Goal: Transaction & Acquisition: Subscribe to service/newsletter

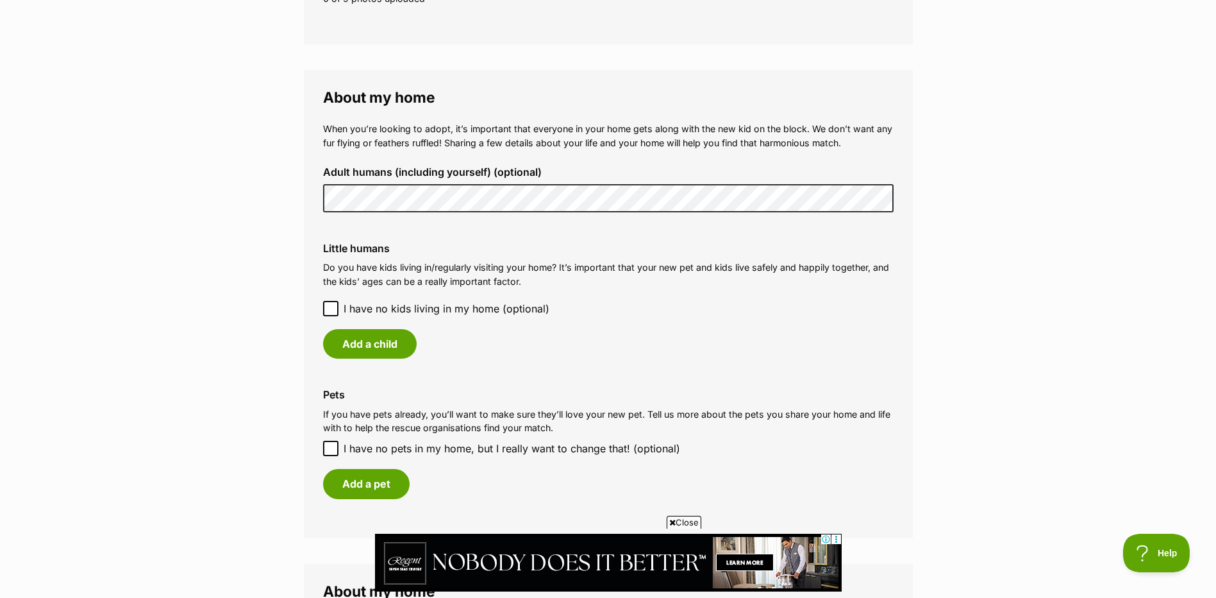
scroll to position [898, 0]
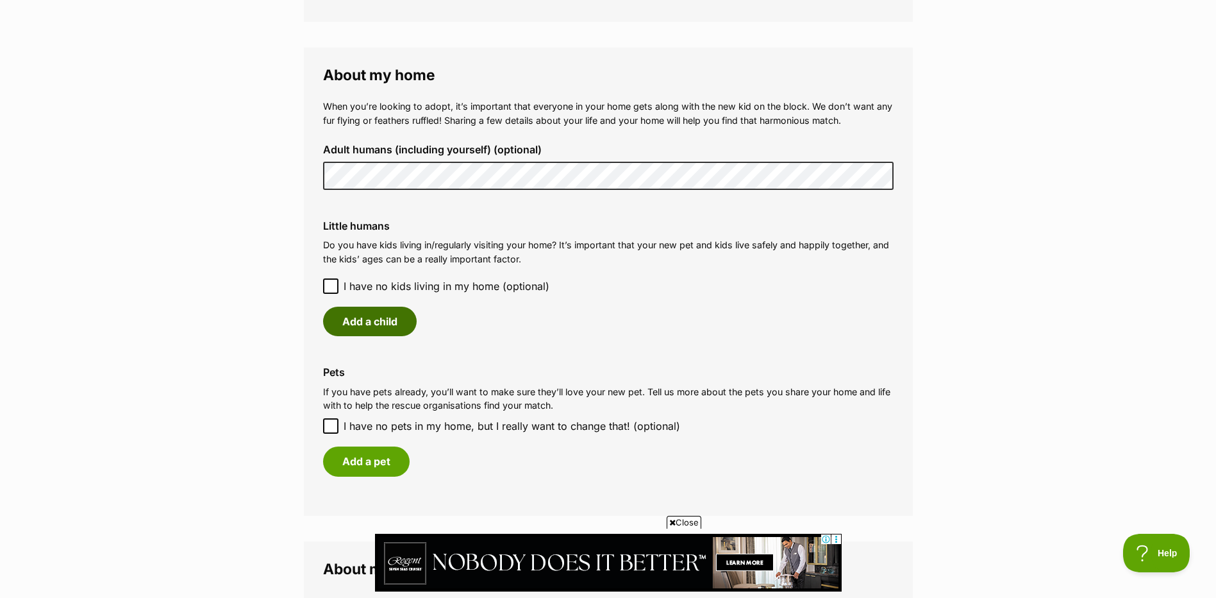
click at [378, 324] on button "Add a child" at bounding box center [370, 320] width 94 height 29
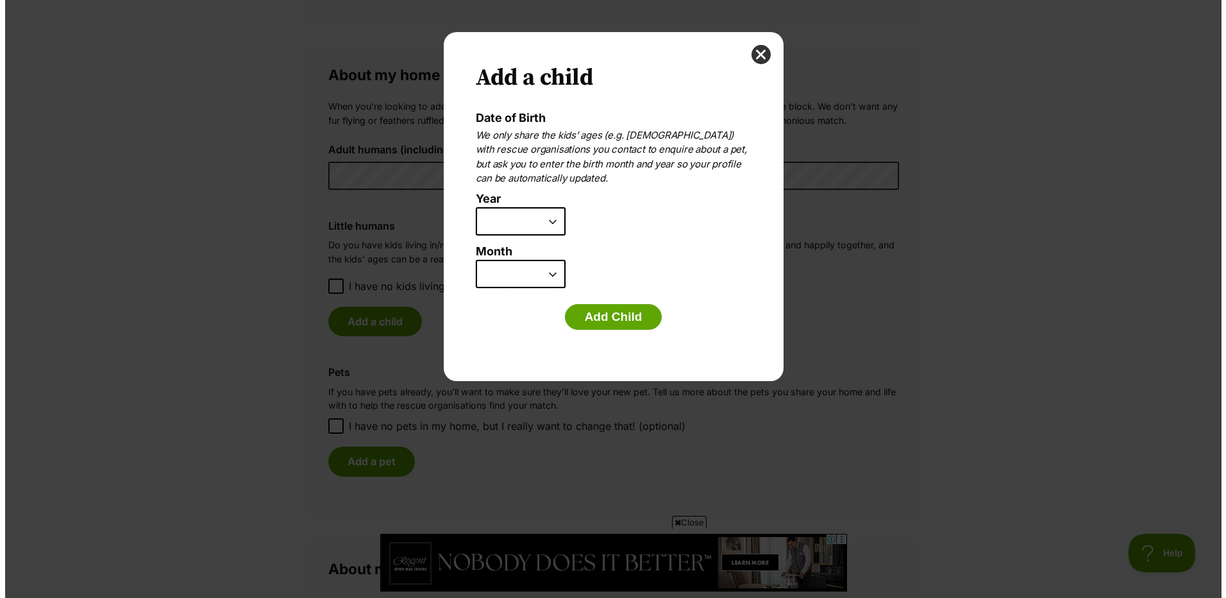
scroll to position [0, 0]
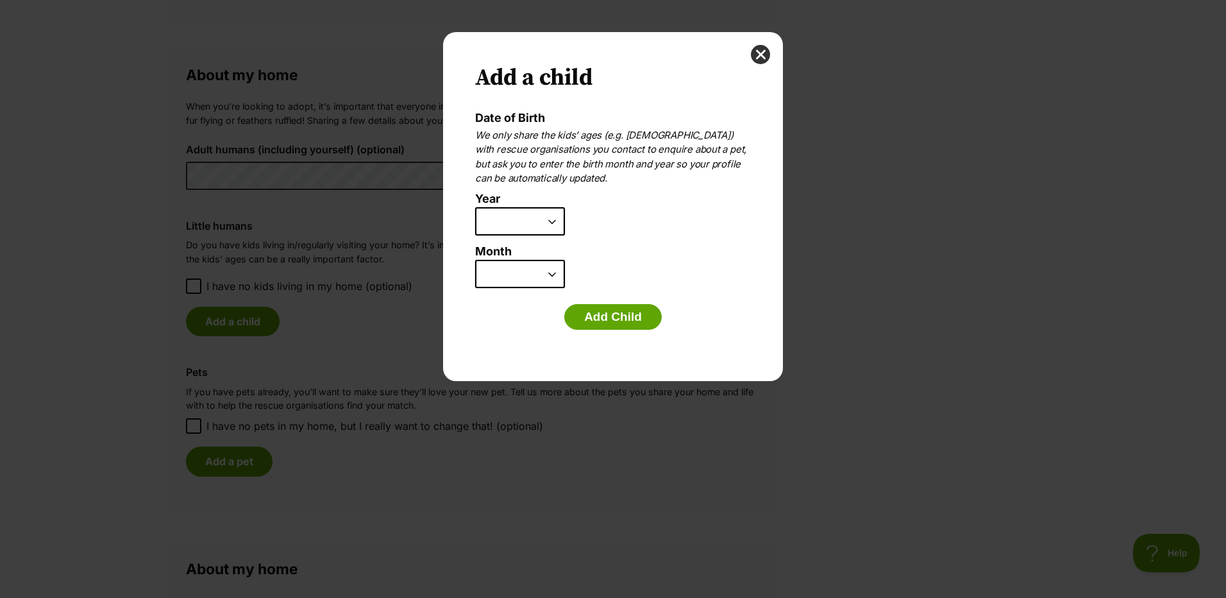
click at [549, 220] on select "2025 2024 2023 2022 2021 2020 2019 2018 2017 2016 2015 2014 2013 2012 2011 2010…" at bounding box center [520, 221] width 90 height 28
select select "2013"
click at [475, 207] on select "2025 2024 2023 2022 2021 2020 2019 2018 2017 2016 2015 2014 2013 2012 2011 2010…" at bounding box center [520, 221] width 90 height 28
click at [553, 273] on select "January February March April May June July August September October November De…" at bounding box center [520, 274] width 90 height 28
select select "2"
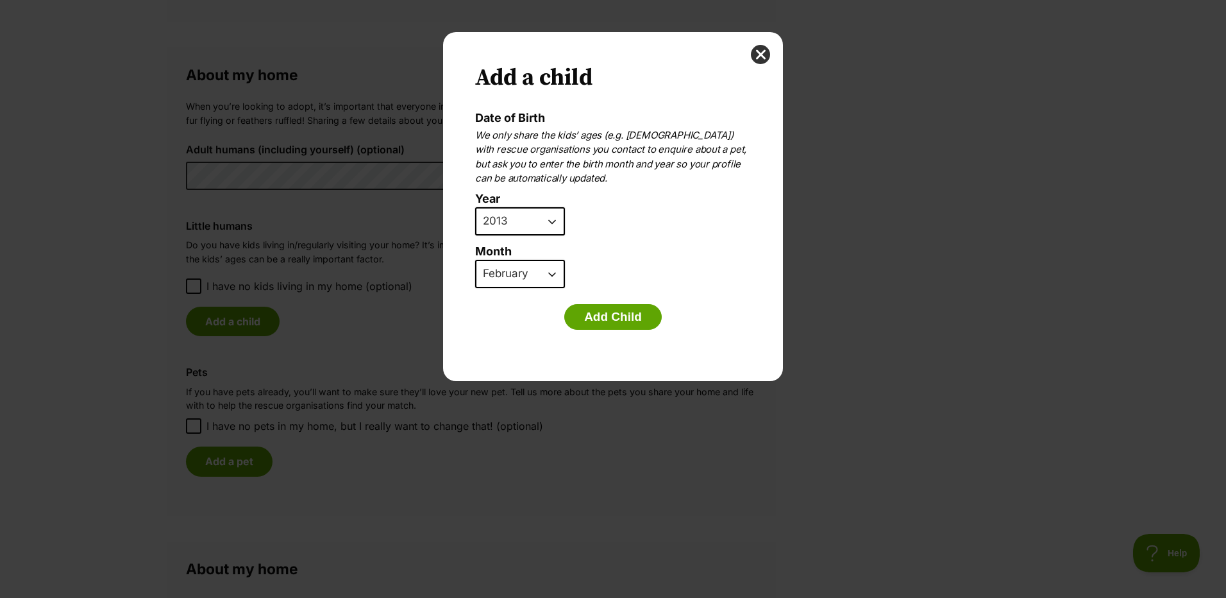
click at [475, 260] on select "January February March April May June July August September October November De…" at bounding box center [520, 274] width 90 height 28
click at [621, 317] on button "Add Child" at bounding box center [612, 317] width 97 height 26
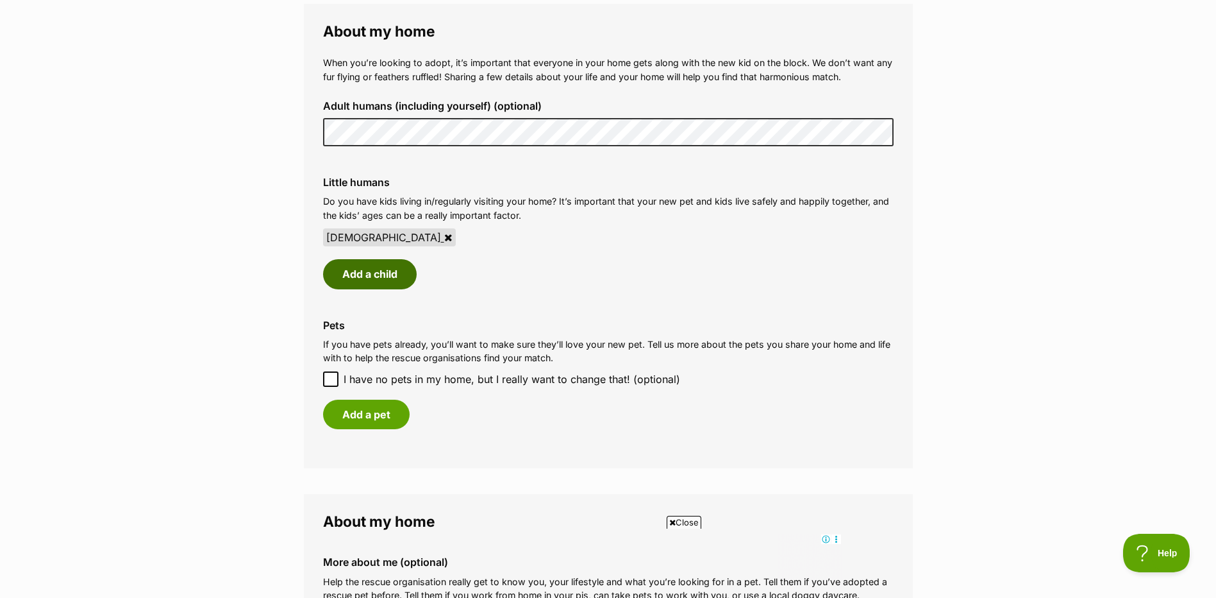
scroll to position [962, 0]
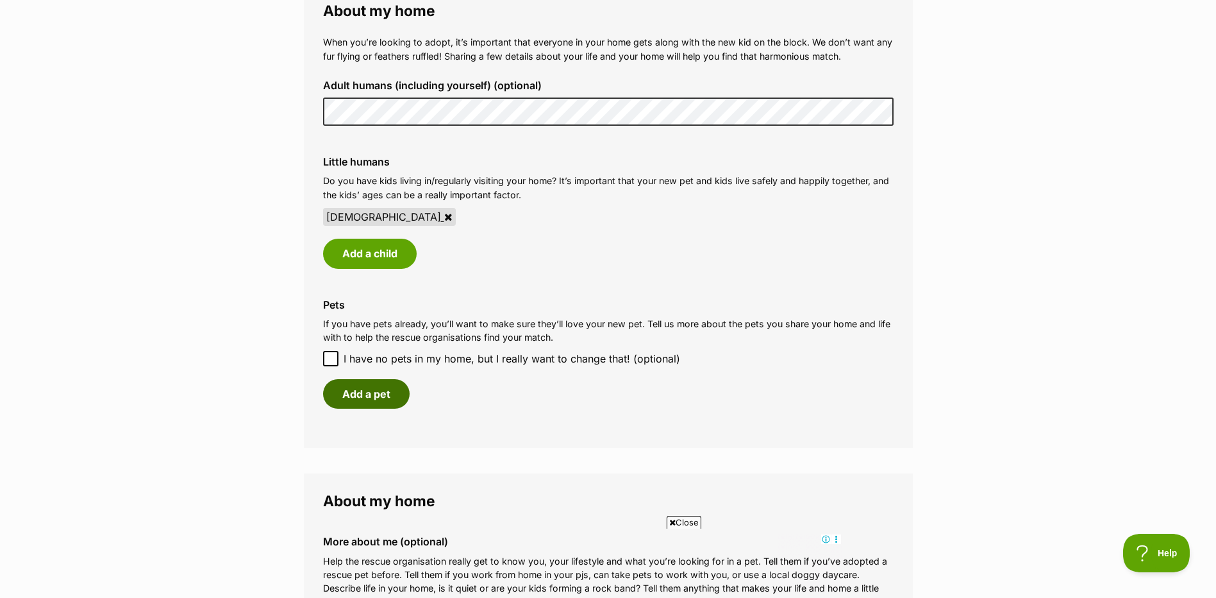
click at [382, 395] on button "Add a pet" at bounding box center [366, 393] width 87 height 29
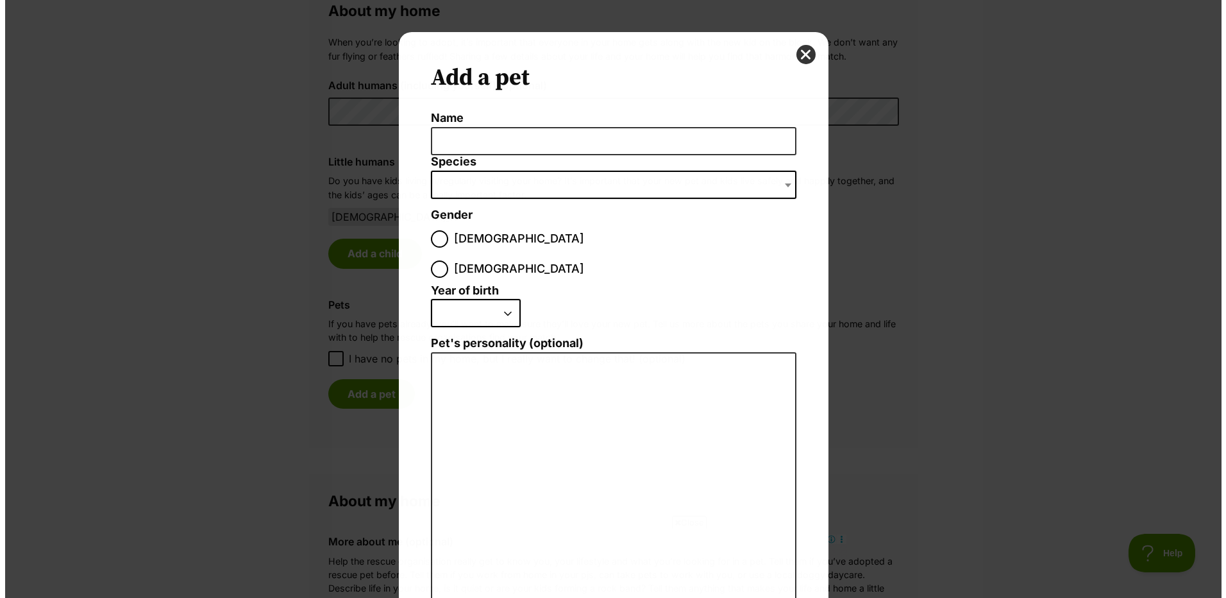
scroll to position [0, 0]
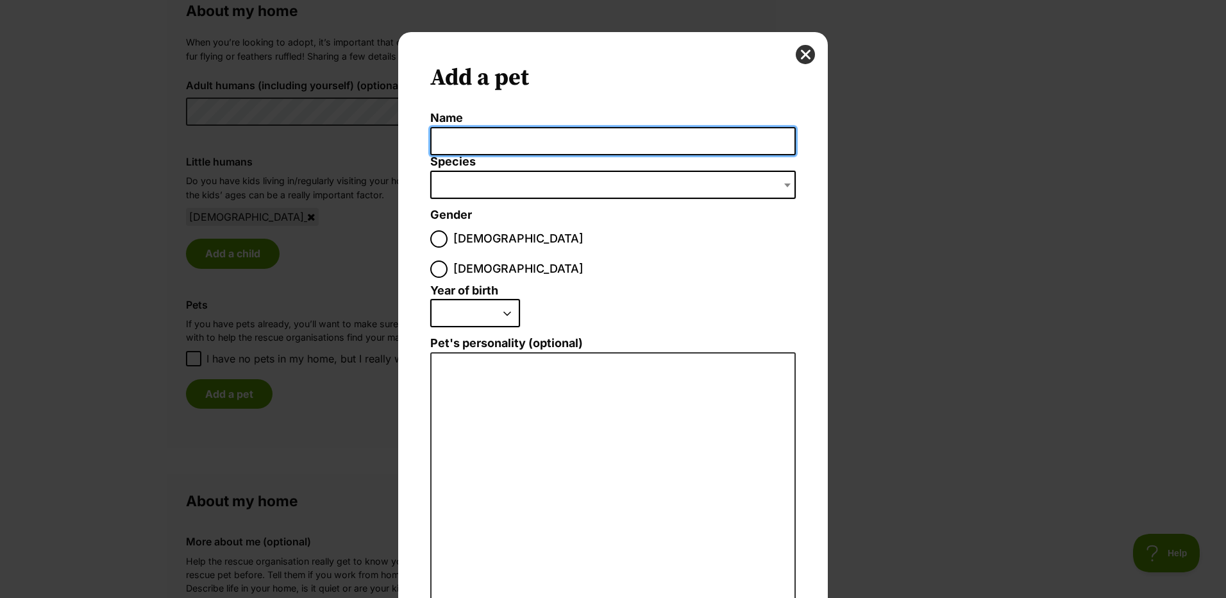
click at [483, 135] on input "Name" at bounding box center [612, 141] width 365 height 29
type input "Milo"
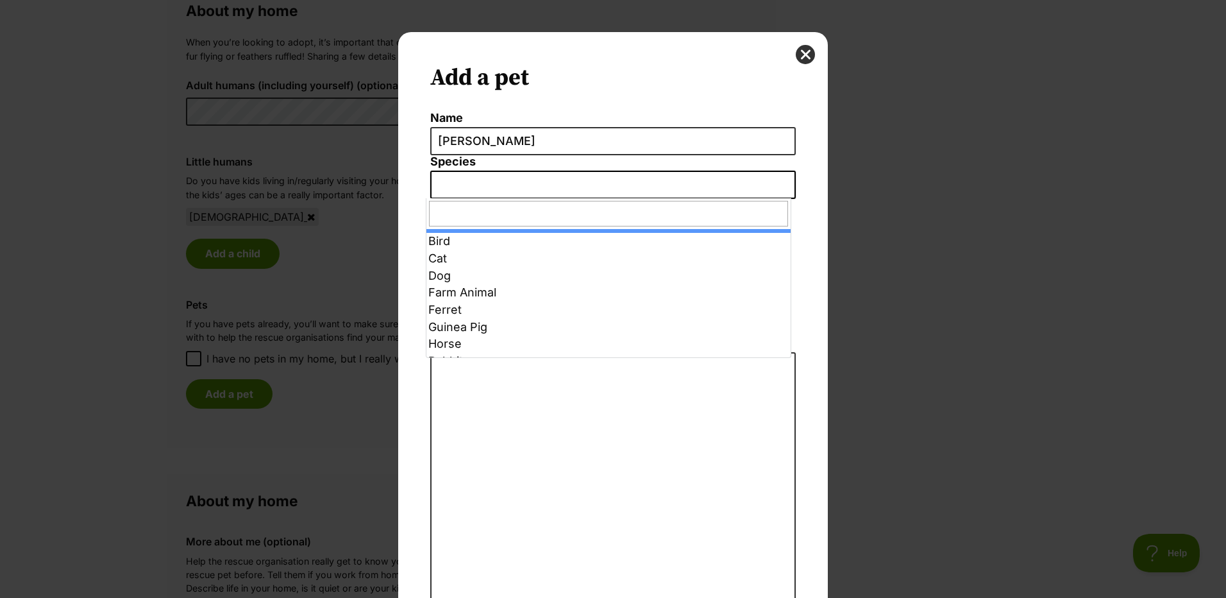
click at [785, 186] on b "Dialog Window - Close (Press escape to close)" at bounding box center [787, 185] width 6 height 4
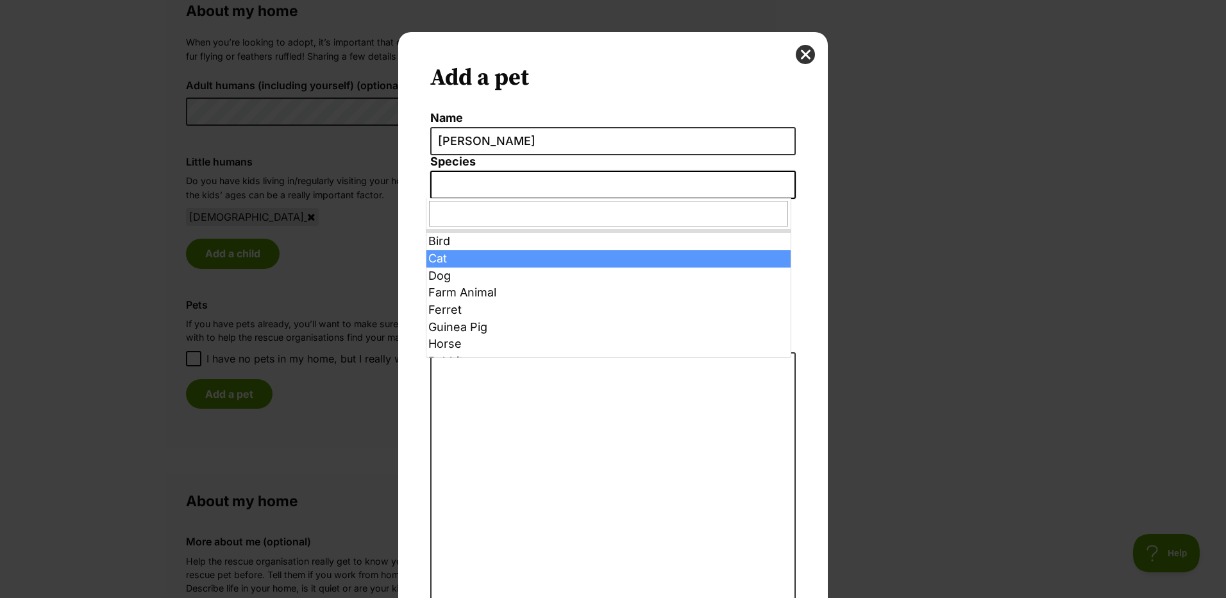
select select "2"
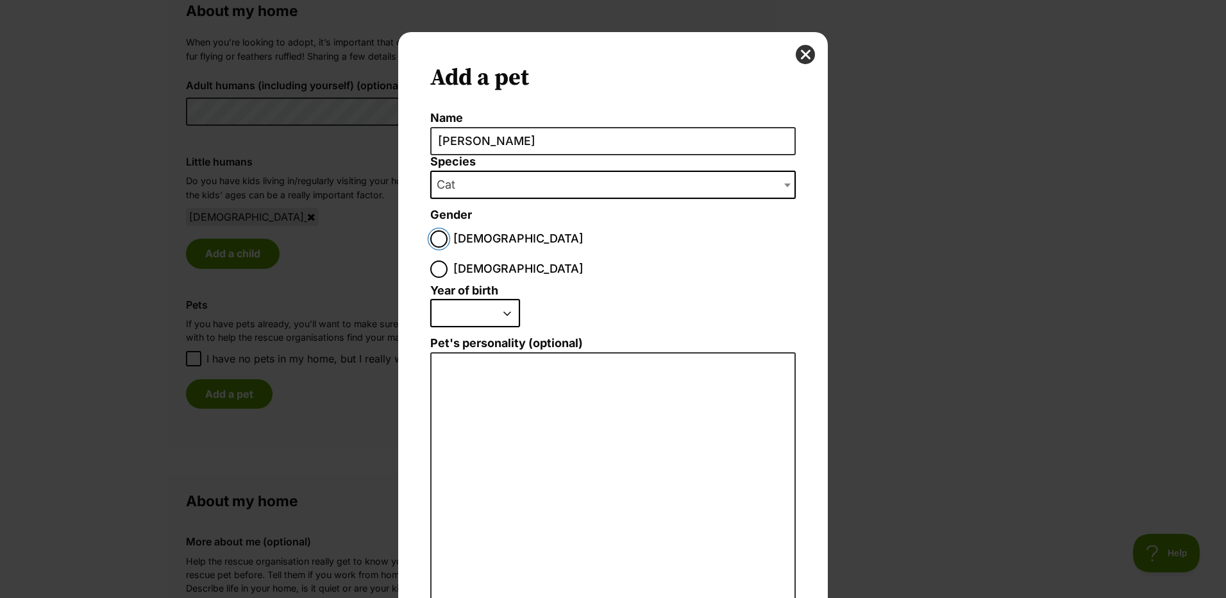
click at [435, 242] on input "Male" at bounding box center [438, 238] width 17 height 17
radio input "true"
click at [502, 299] on select "2025 2024 2023 2022 2021 2020 2019 2018 2017 2016 2015 2014 2013 2012 2011 2010…" at bounding box center [475, 313] width 90 height 28
select select "2013"
click at [430, 299] on select "2025 2024 2023 2022 2021 2020 2019 2018 2017 2016 2015 2014 2013 2012 2011 2010…" at bounding box center [475, 313] width 90 height 28
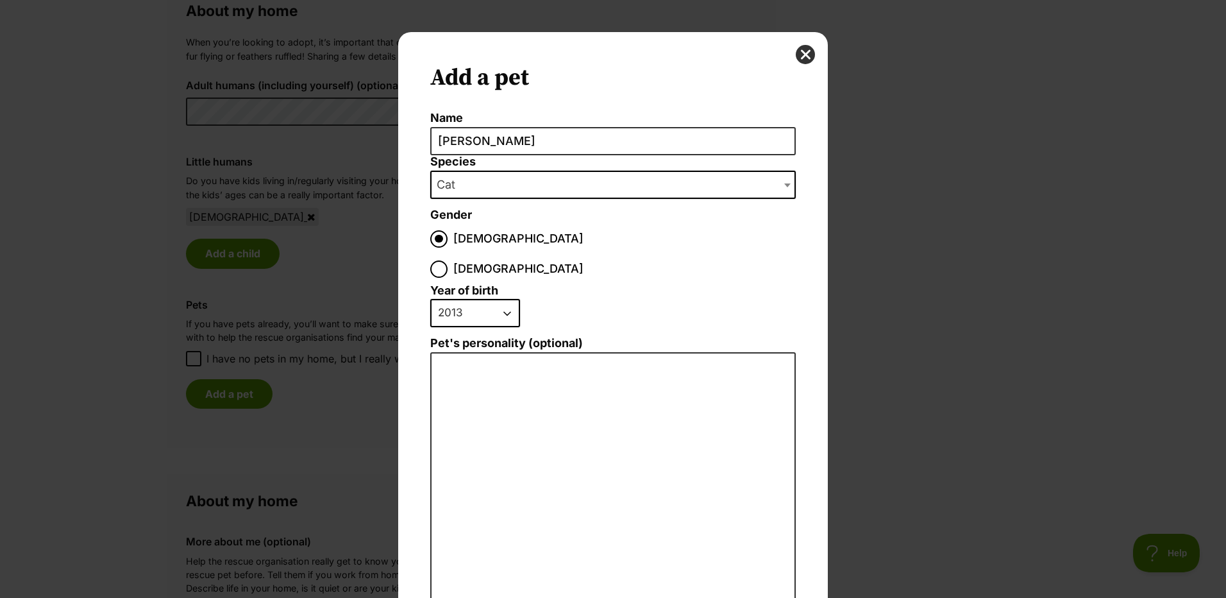
scroll to position [64, 0]
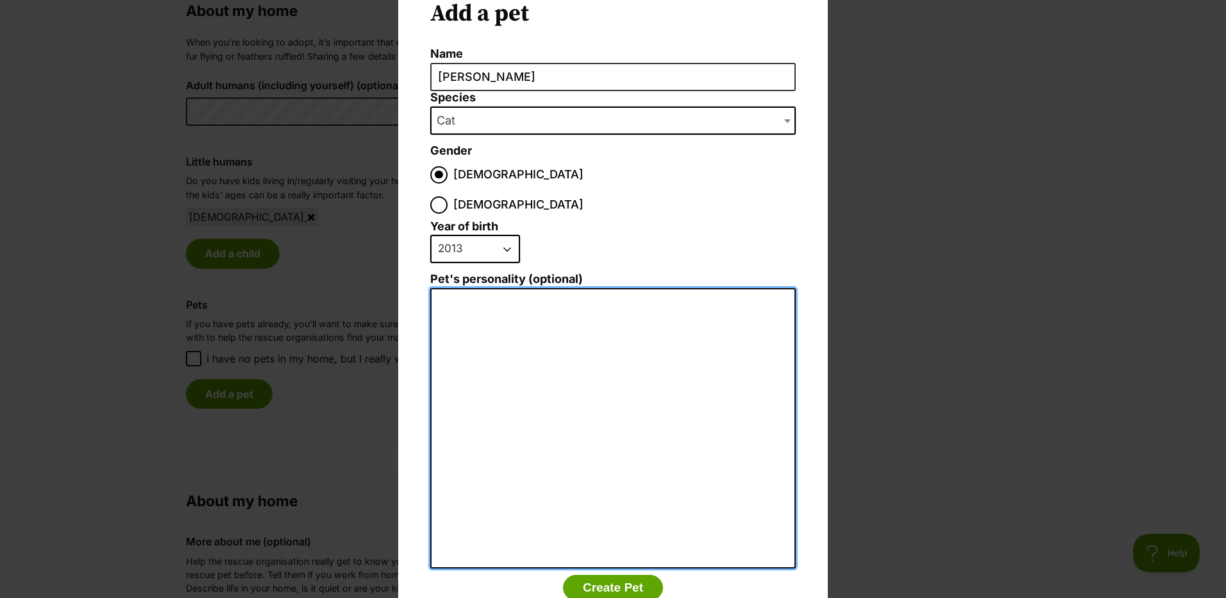
click at [463, 288] on textarea "Pet's personality (optional)" at bounding box center [612, 428] width 365 height 281
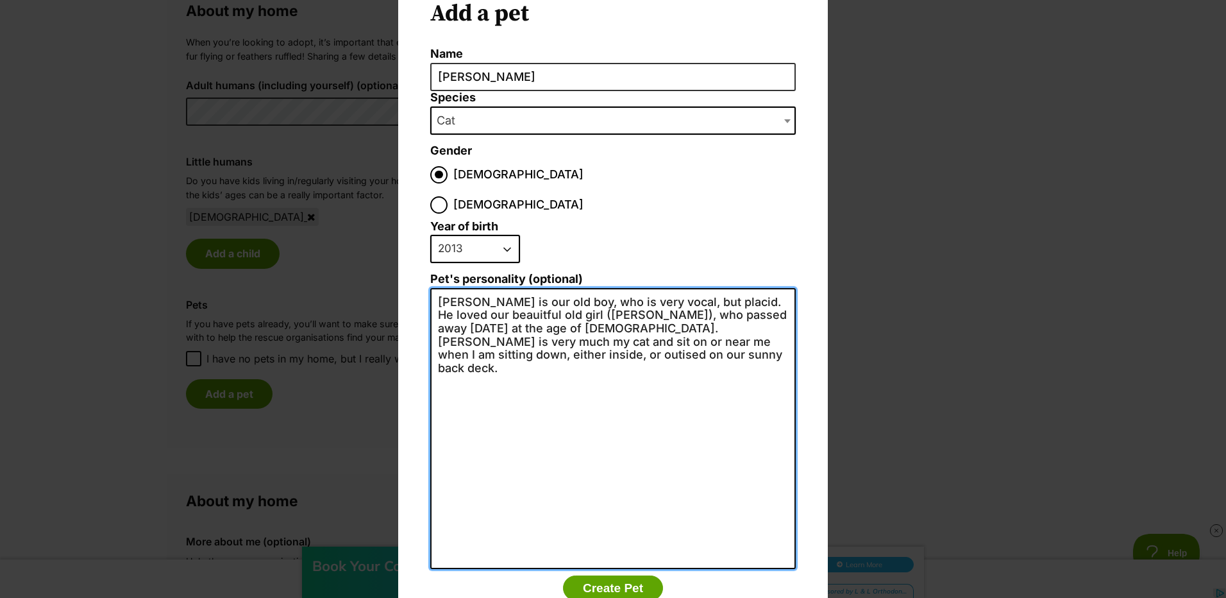
scroll to position [0, 0]
click at [702, 288] on textarea "Milo is our old boy, who is very vocal, but placid. He loved our beauitful old …" at bounding box center [612, 428] width 365 height 281
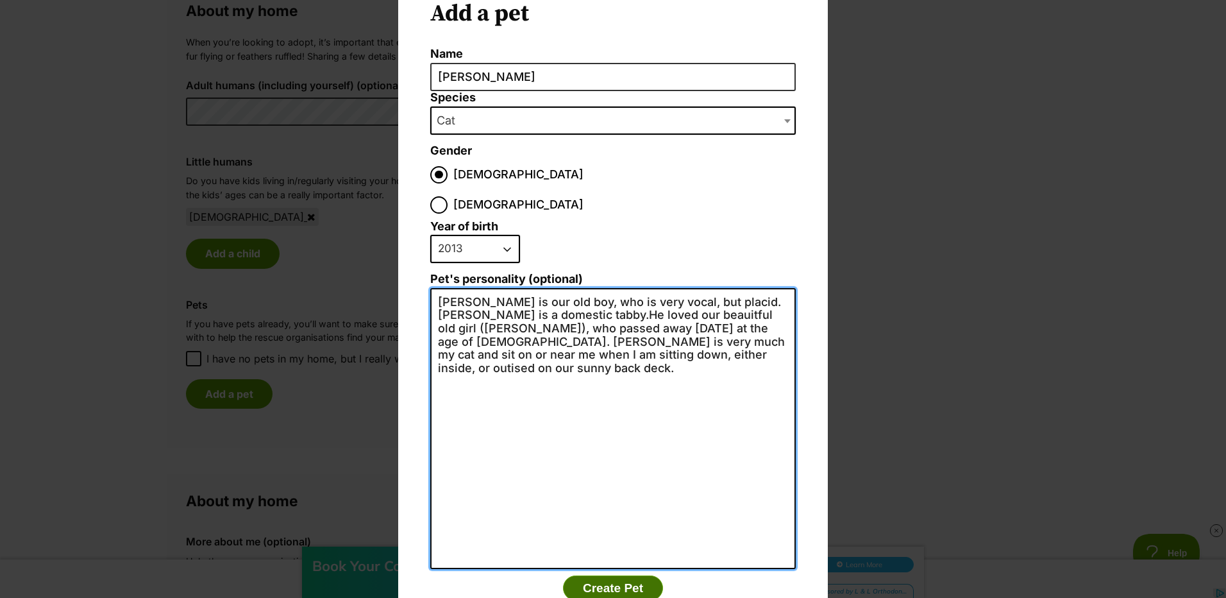
type textarea "Milo is our old boy, who is very vocal, but placid. Milo is a domestic tabby.He…"
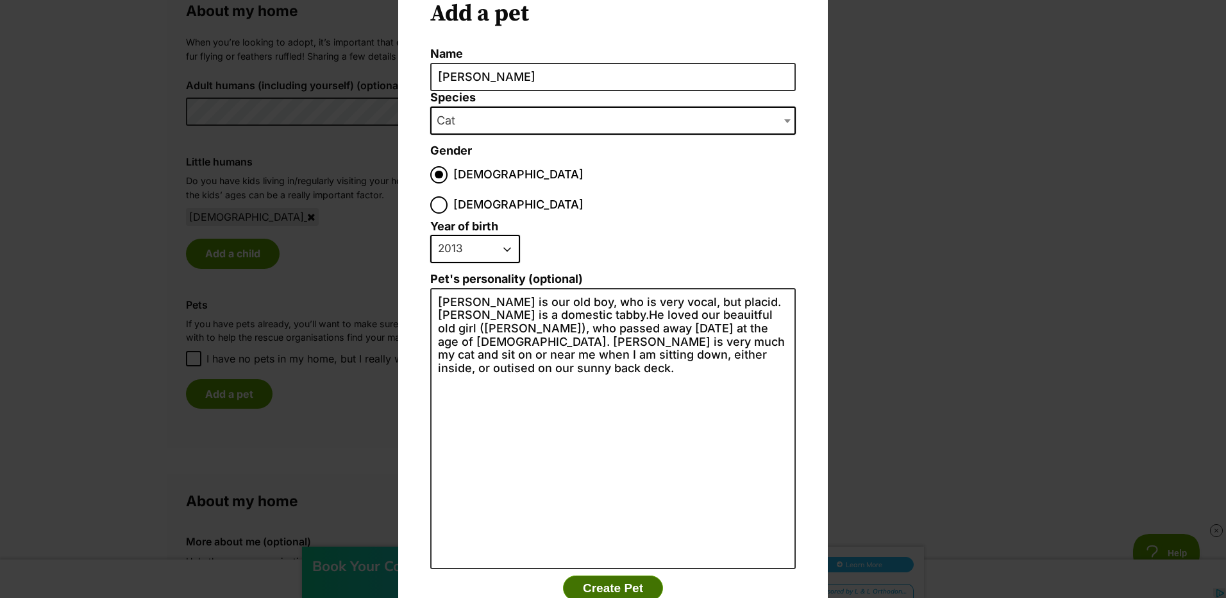
click at [599, 575] on button "Create Pet" at bounding box center [613, 588] width 100 height 26
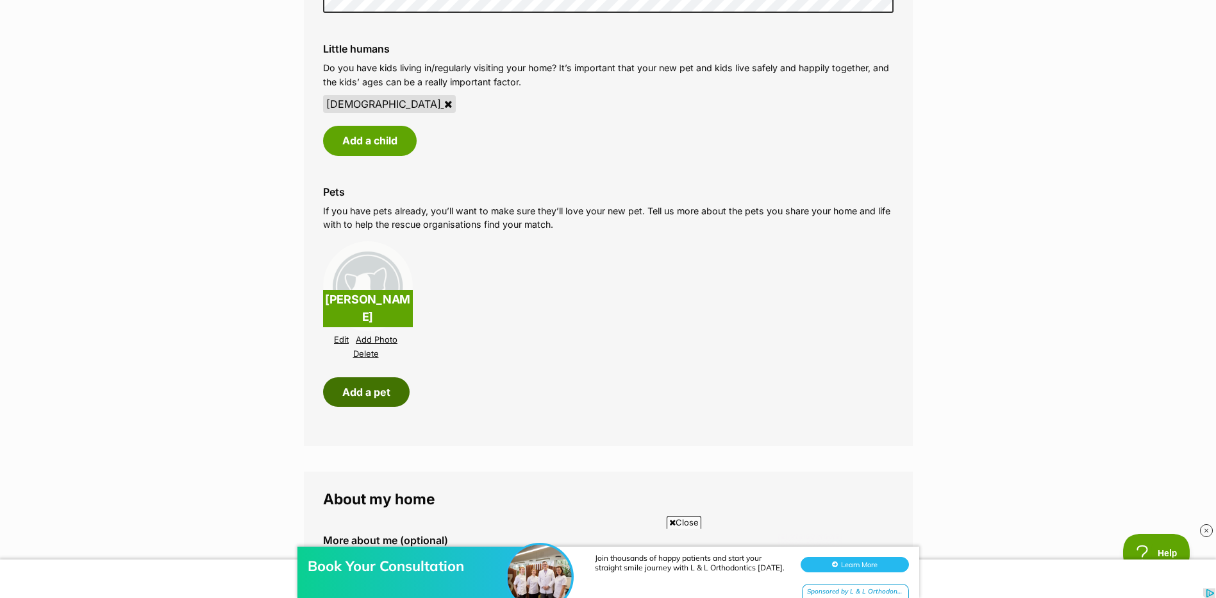
scroll to position [1090, 0]
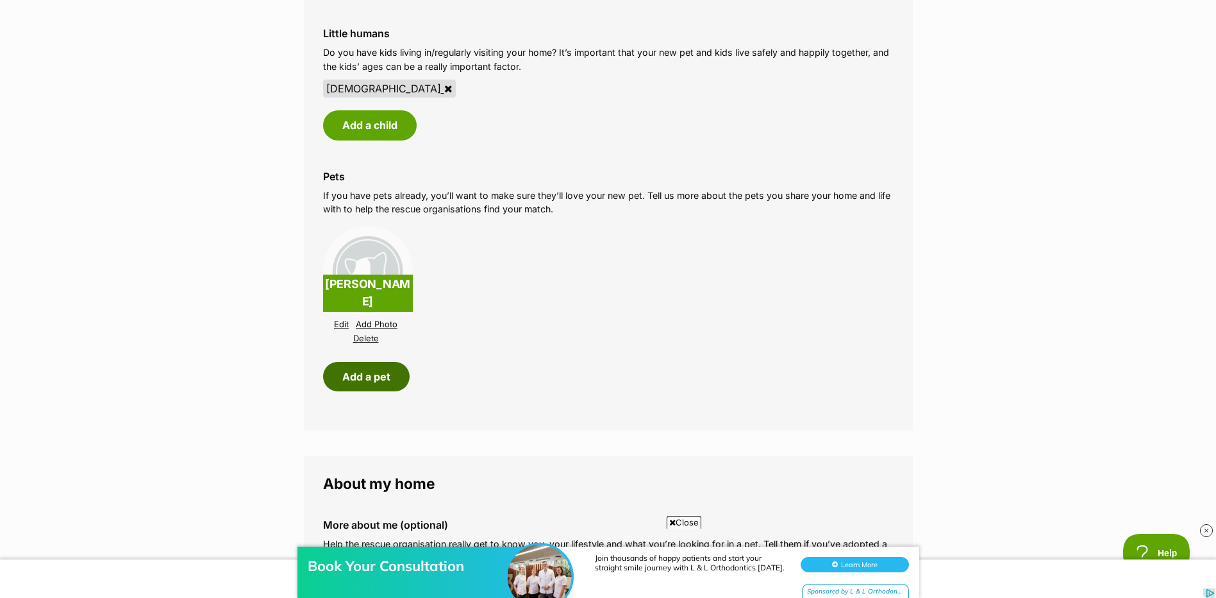
click at [362, 374] on button "Add a pet" at bounding box center [366, 376] width 87 height 29
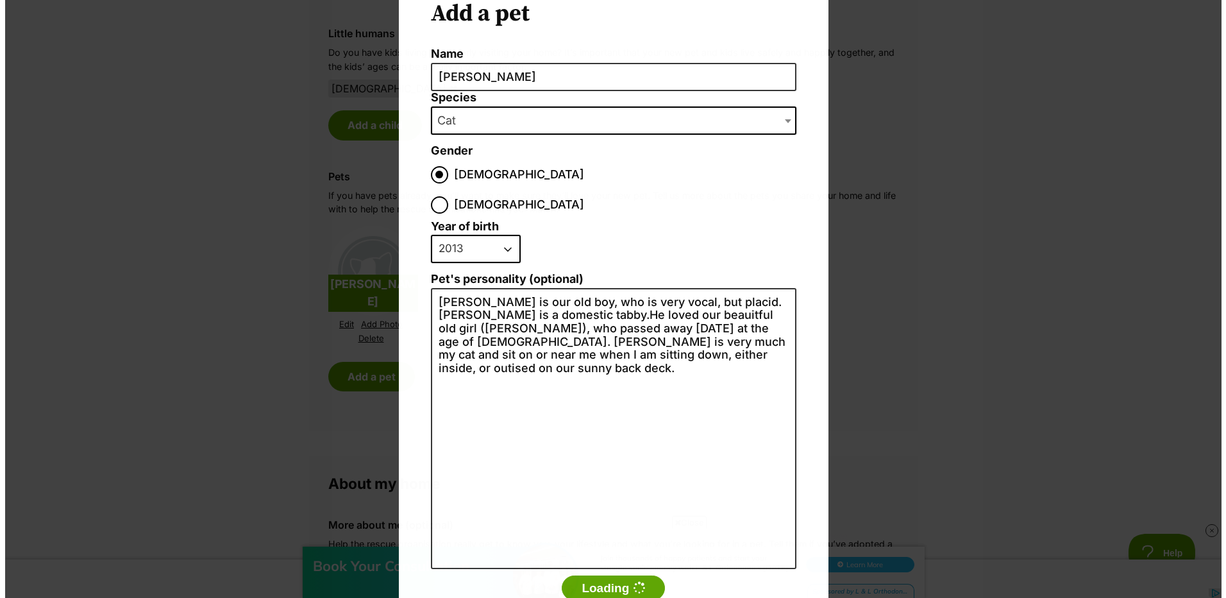
scroll to position [0, 0]
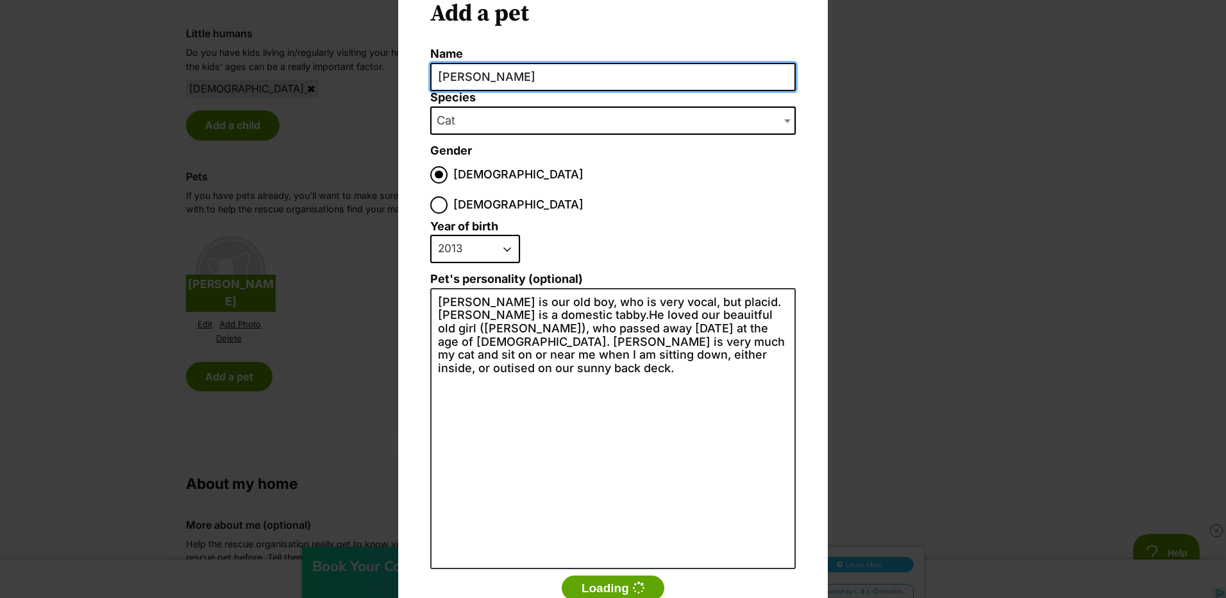
click at [473, 78] on input "Milo" at bounding box center [612, 77] width 365 height 29
type input "M"
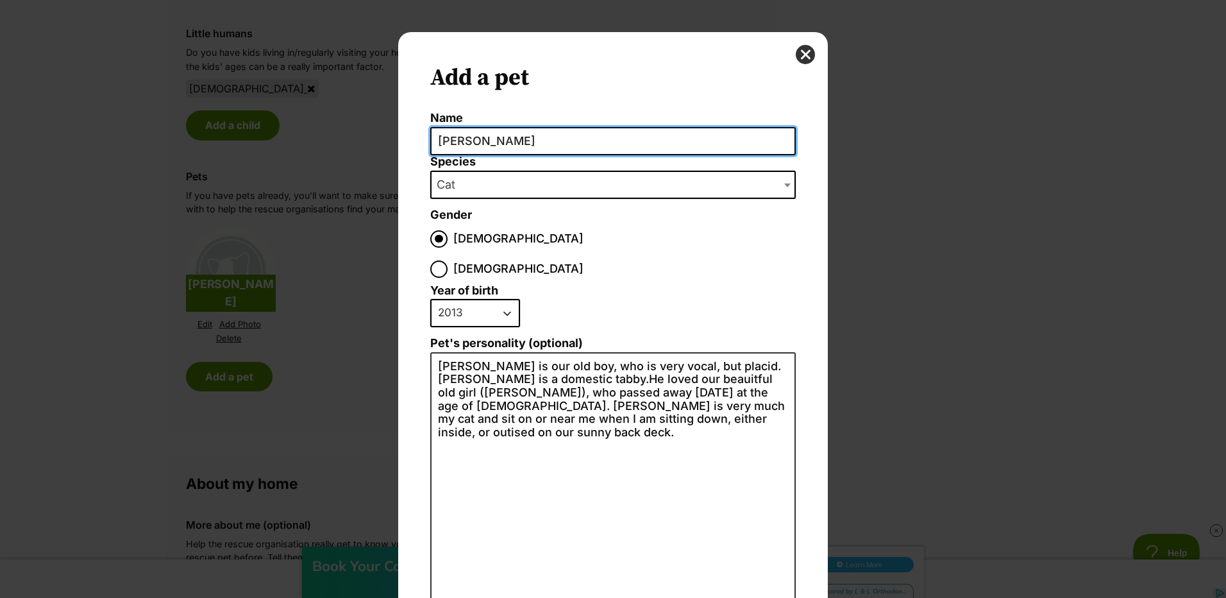
type input "Jessie"
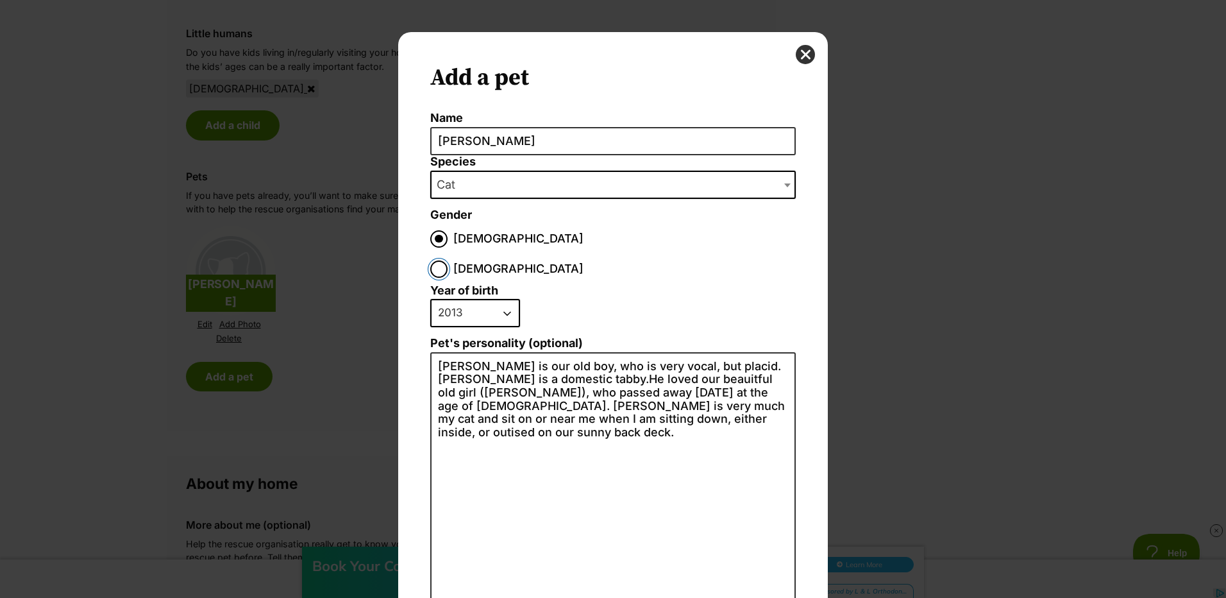
click at [447, 260] on input "[DEMOGRAPHIC_DATA]" at bounding box center [438, 268] width 17 height 17
radio input "true"
click at [502, 299] on select "2025 2024 2023 2022 2021 2020 2019 2018 2017 2016 2015 2014 2013 2012 2011 2010…" at bounding box center [475, 313] width 90 height 28
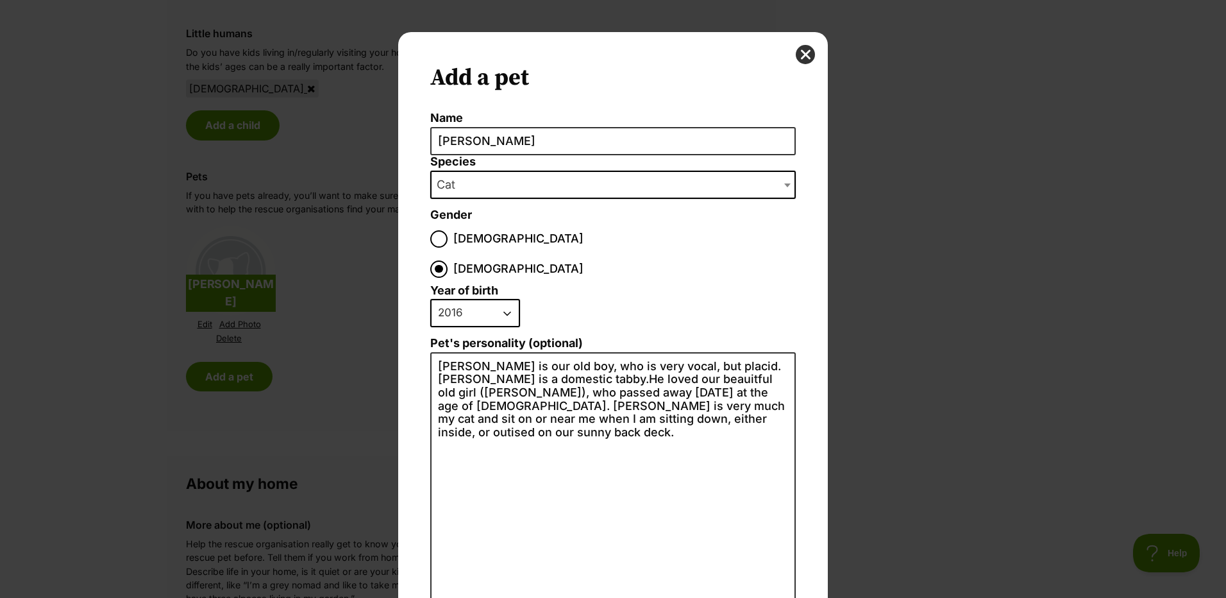
click at [430, 299] on select "2025 2024 2023 2022 2021 2020 2019 2018 2017 2016 2015 2014 2013 2012 2011 2010…" at bounding box center [475, 313] width 90 height 28
click at [501, 299] on select "2025 2024 2023 2022 2021 2020 2019 2018 2017 2016 2015 2014 2013 2012 2011 2010…" at bounding box center [475, 313] width 90 height 28
select select "2018"
click at [430, 299] on select "2025 2024 2023 2022 2021 2020 2019 2018 2017 2016 2015 2014 2013 2012 2011 2010…" at bounding box center [475, 313] width 90 height 28
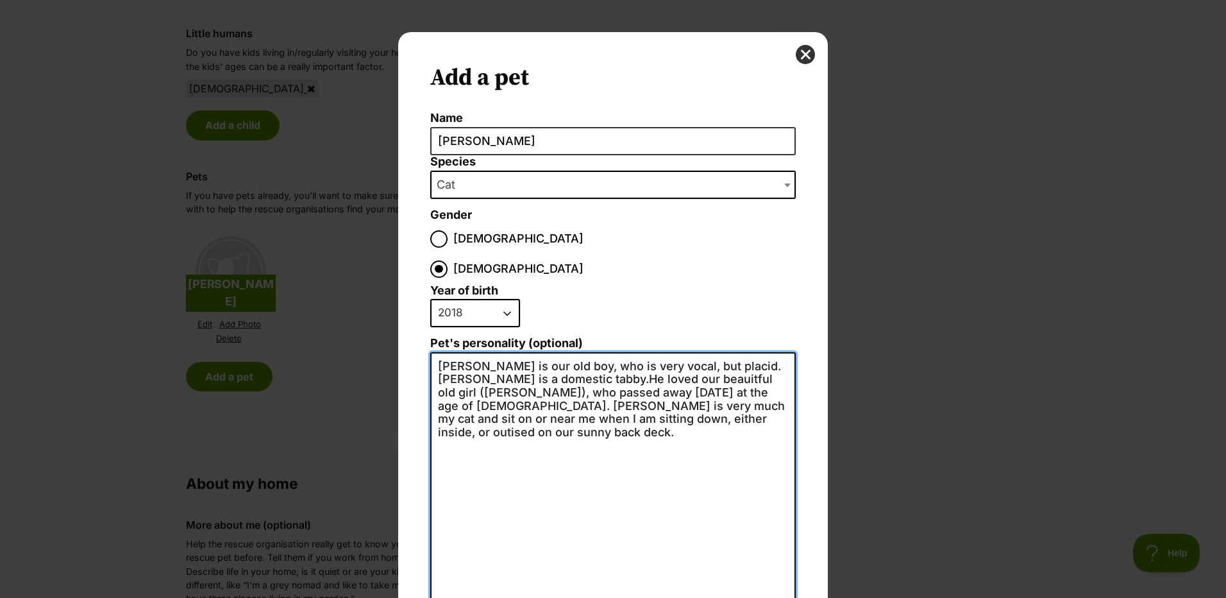
drag, startPoint x: 675, startPoint y: 390, endPoint x: 431, endPoint y: 337, distance: 249.9
click at [431, 352] on textarea "Milo is our old boy, who is very vocal, but placid. Milo is a domestic tabby.He…" at bounding box center [612, 492] width 365 height 281
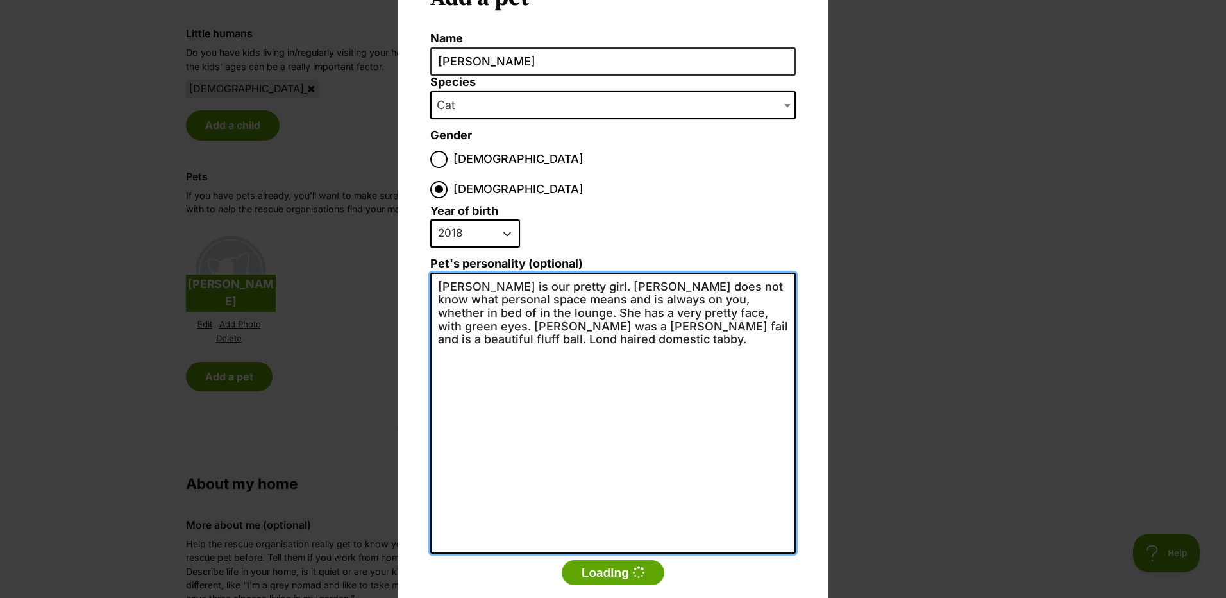
scroll to position [88, 0]
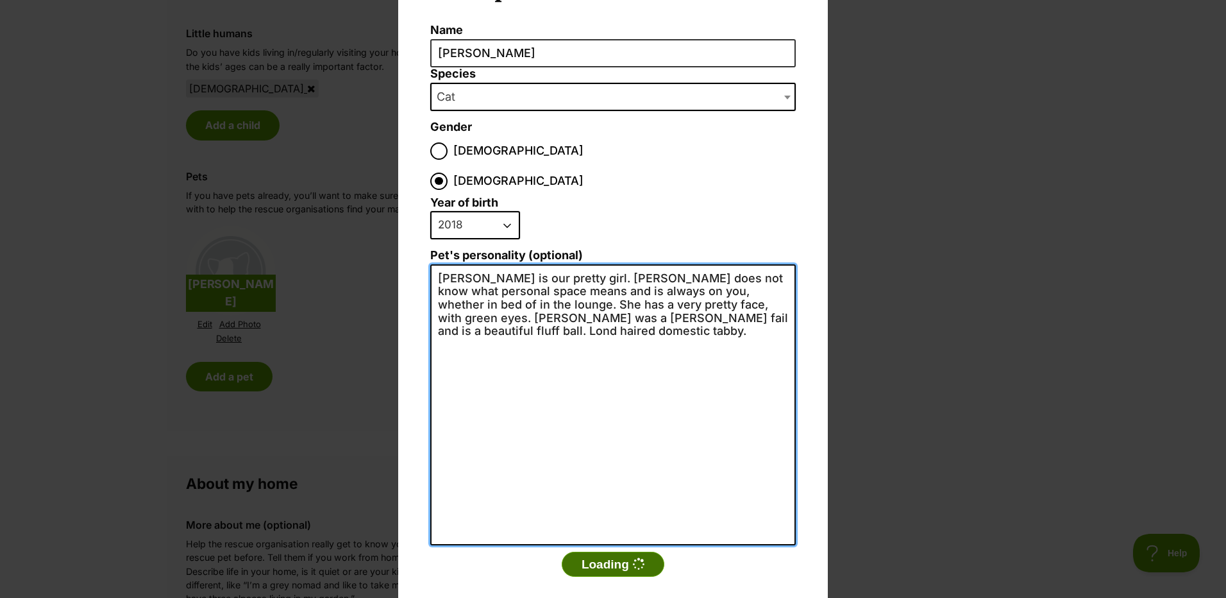
type textarea "Jessie is our pretty girl. Jessie does not know what personal space means and i…"
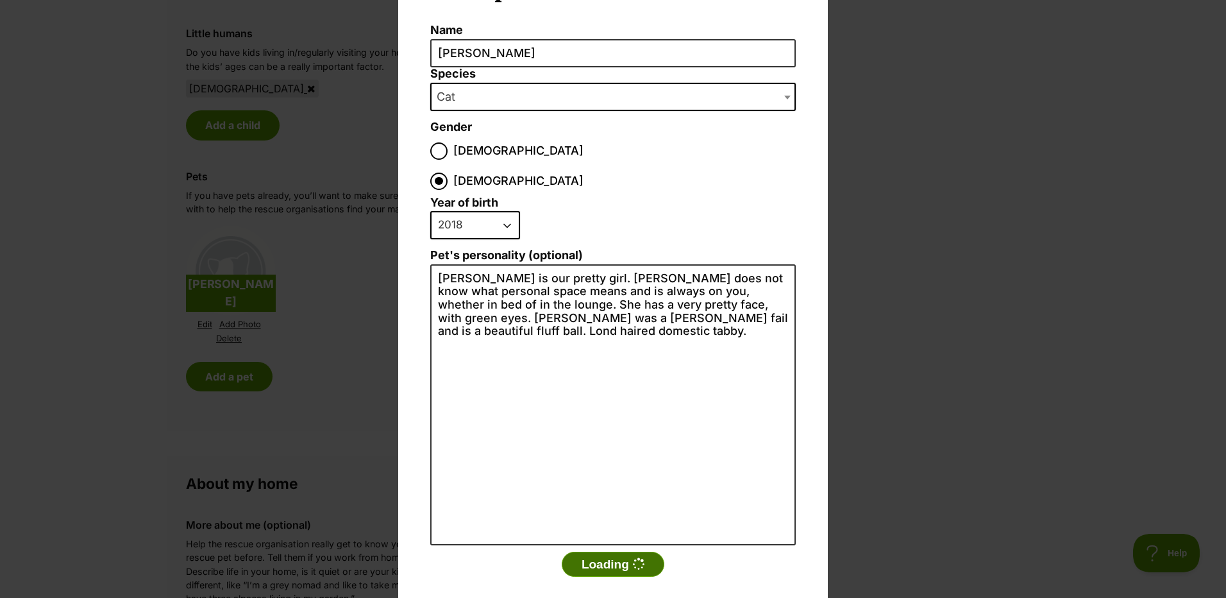
click at [602, 551] on button "Loading" at bounding box center [613, 564] width 103 height 26
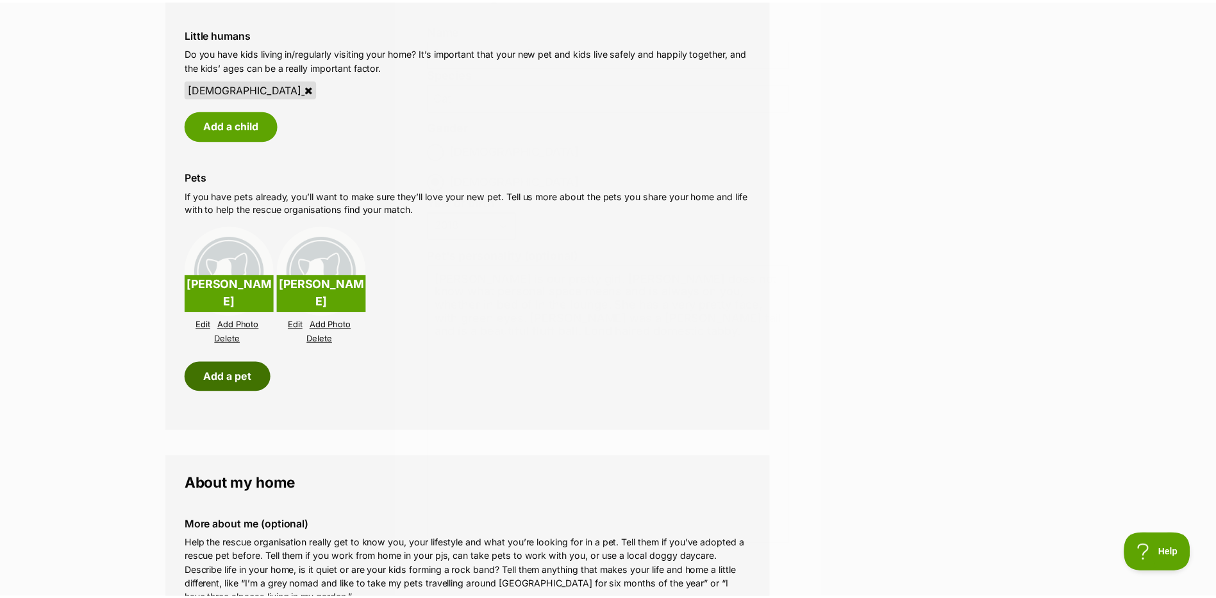
scroll to position [1090, 0]
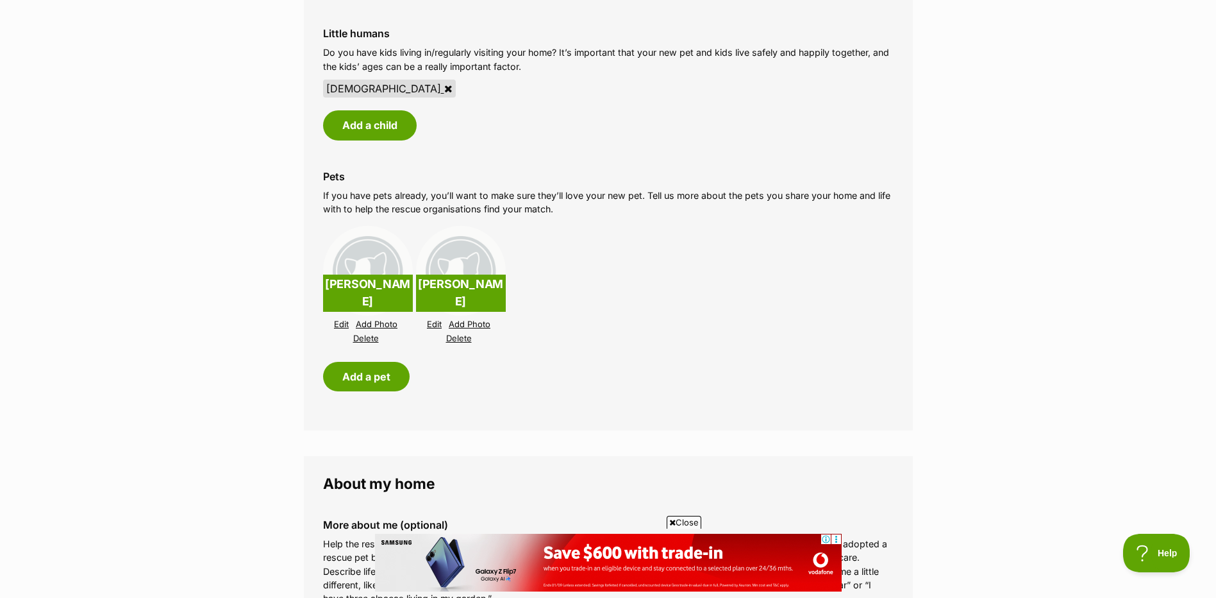
click at [342, 324] on link "Edit" at bounding box center [341, 324] width 15 height 10
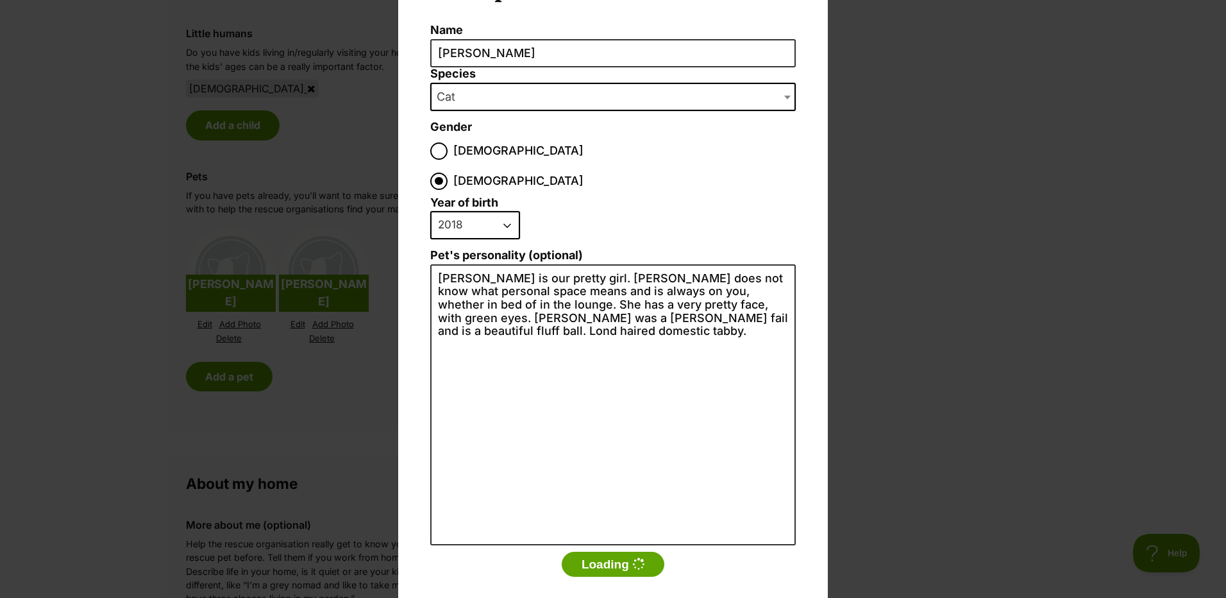
scroll to position [0, 0]
click at [599, 551] on button "Loading" at bounding box center [613, 564] width 103 height 26
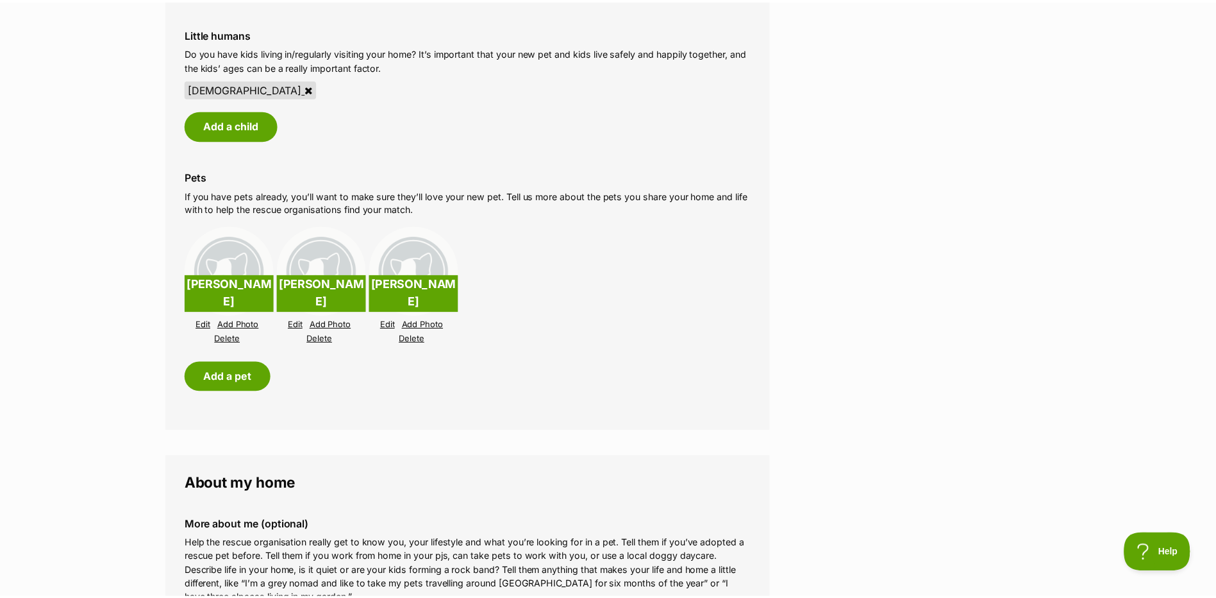
scroll to position [1090, 0]
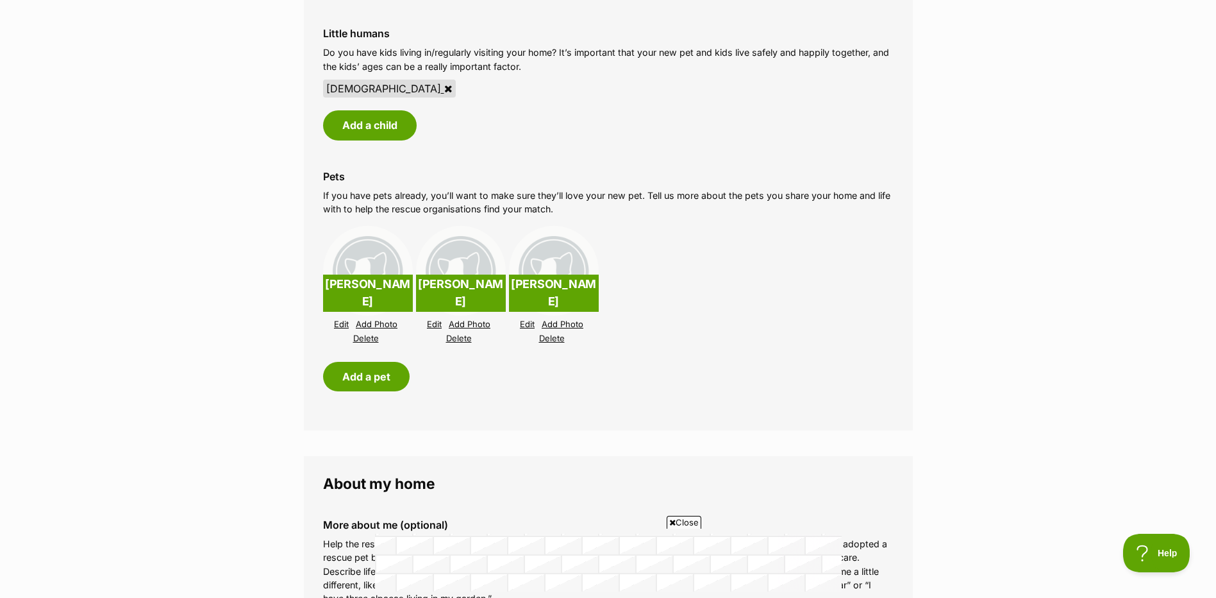
click at [549, 337] on link "Delete" at bounding box center [552, 338] width 26 height 10
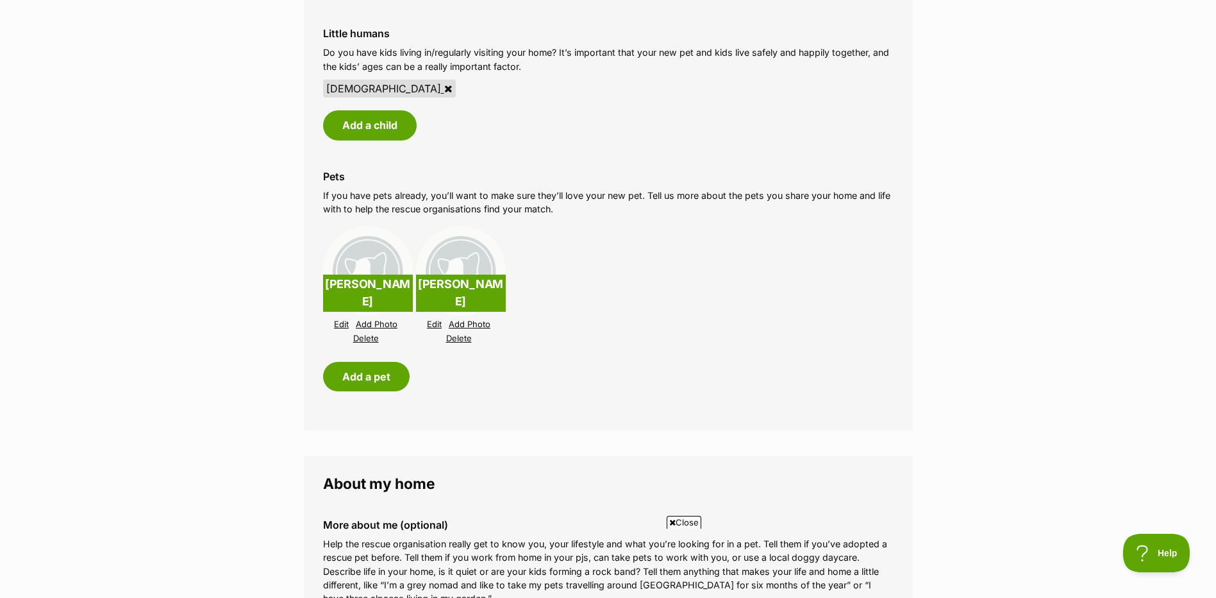
scroll to position [0, 0]
click at [430, 322] on link "Edit" at bounding box center [434, 324] width 15 height 10
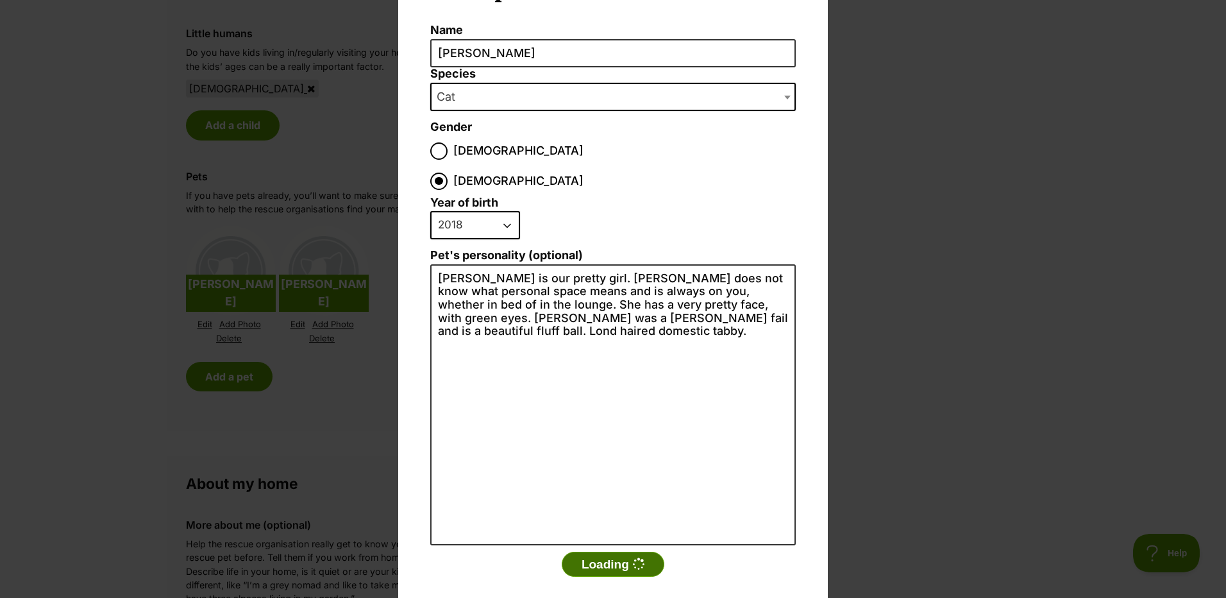
click at [607, 551] on button "Loading" at bounding box center [613, 564] width 103 height 26
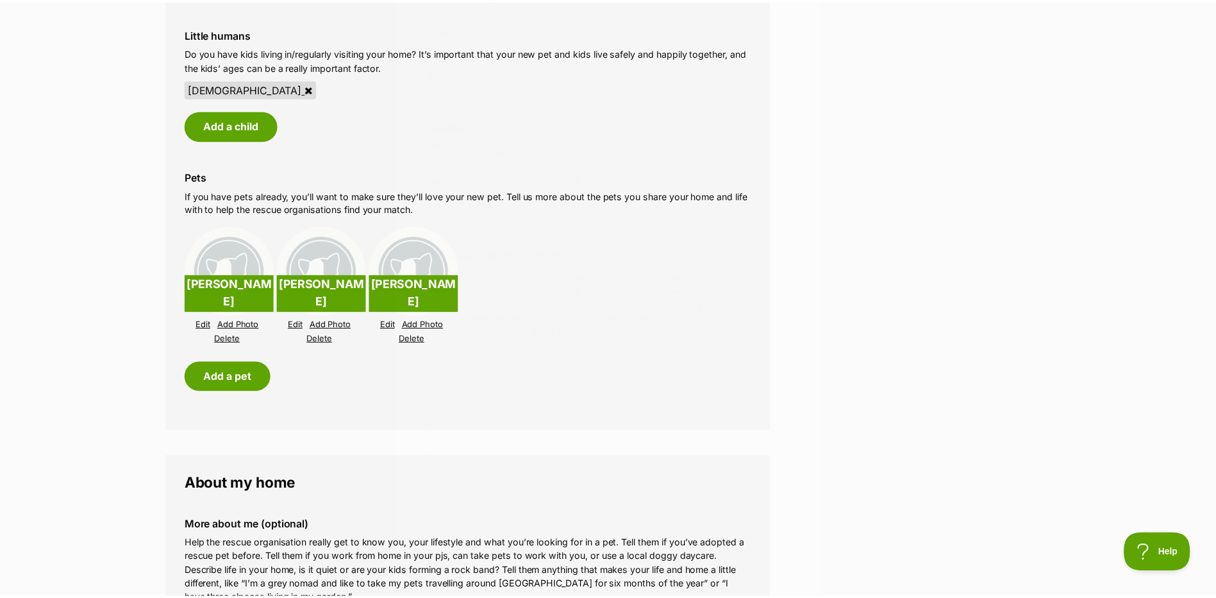
scroll to position [1090, 0]
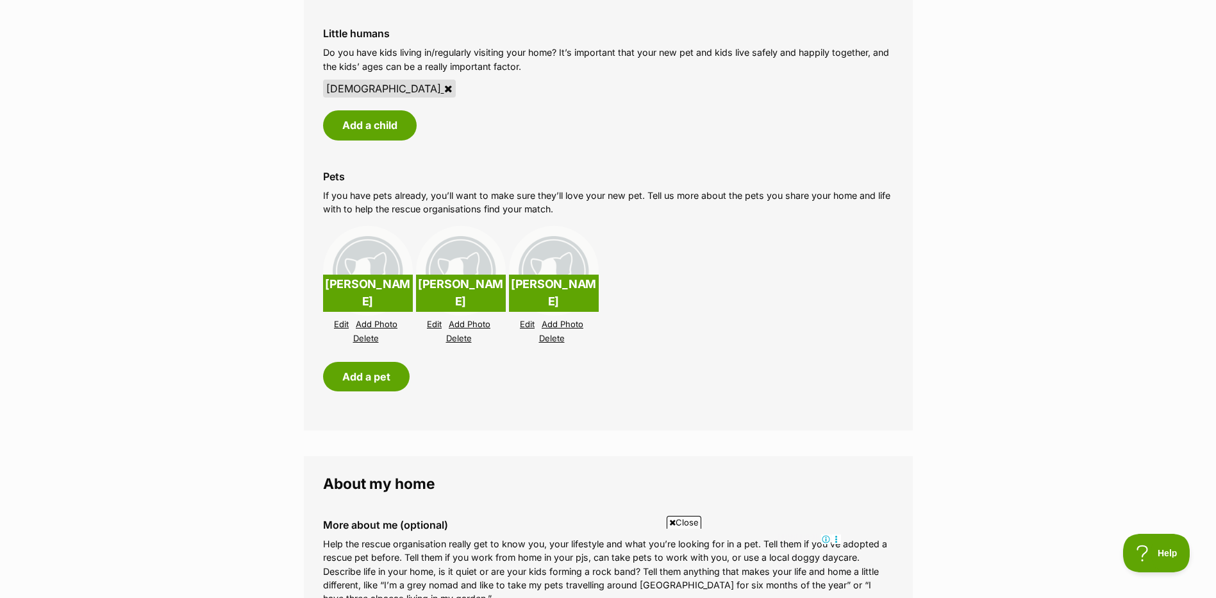
click at [545, 337] on link "Delete" at bounding box center [552, 338] width 26 height 10
click at [339, 323] on link "Edit" at bounding box center [341, 324] width 15 height 10
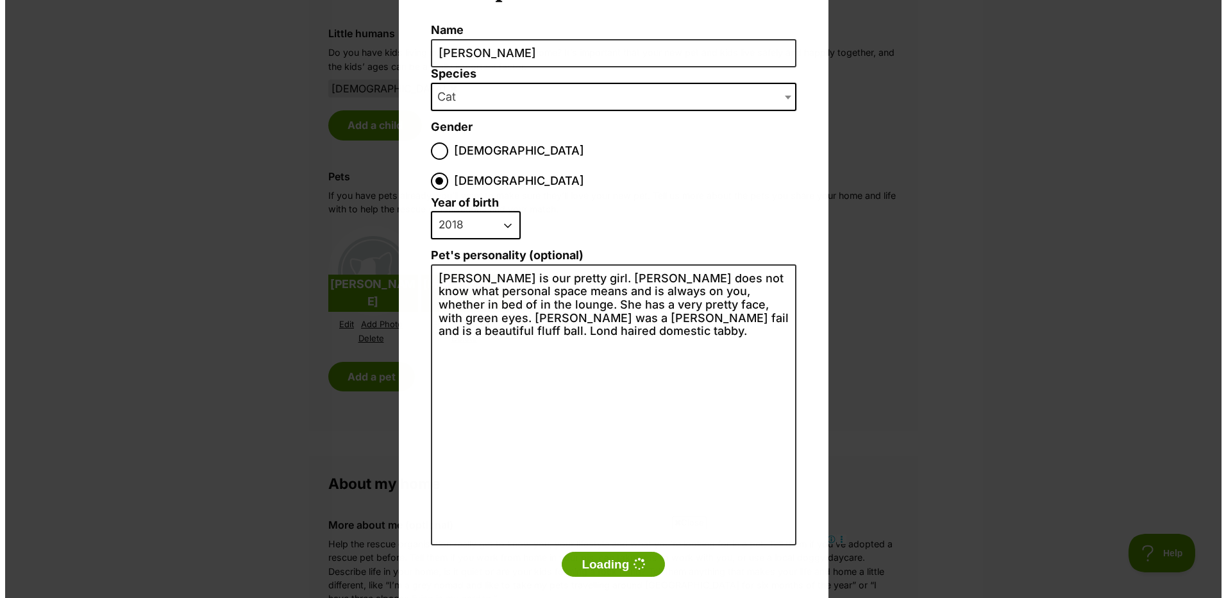
scroll to position [0, 0]
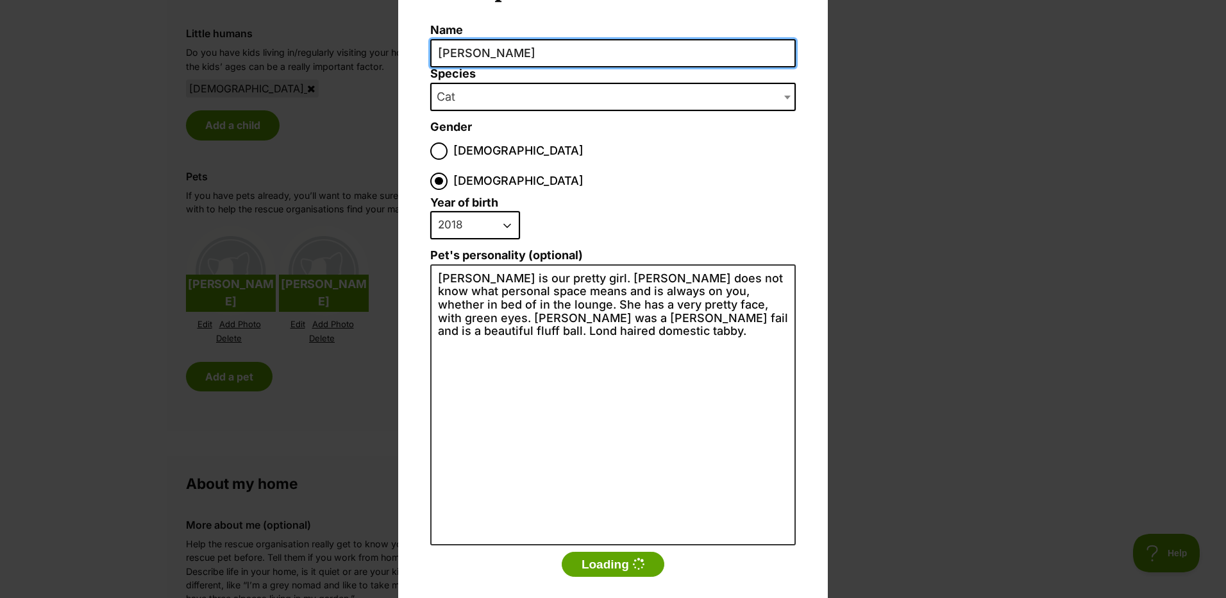
click at [495, 62] on input "Jessie" at bounding box center [612, 53] width 365 height 29
type input "J"
type input "Milo"
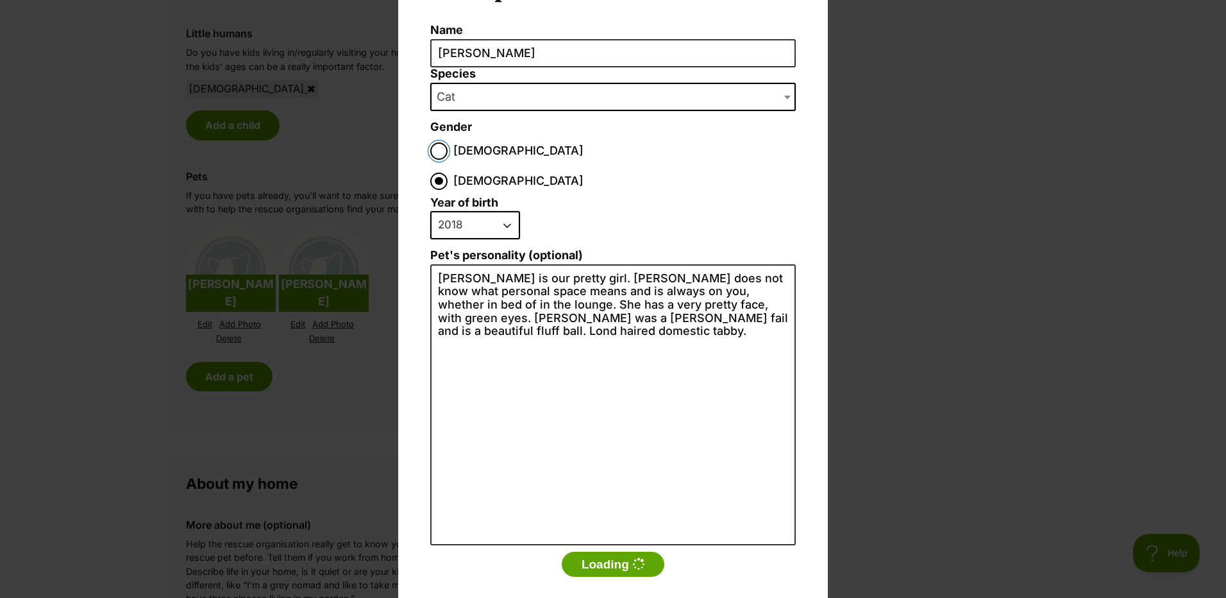
click at [435, 155] on input "Male" at bounding box center [438, 150] width 17 height 17
radio input "true"
click at [503, 211] on select "2025 2024 2023 2022 2021 2020 2019 2018 2017 2016 2015 2014 2013 2012 2011 2010…" at bounding box center [475, 225] width 90 height 28
select select "2013"
click at [430, 211] on select "2025 2024 2023 2022 2021 2020 2019 2018 2017 2016 2015 2014 2013 2012 2011 2010…" at bounding box center [475, 225] width 90 height 28
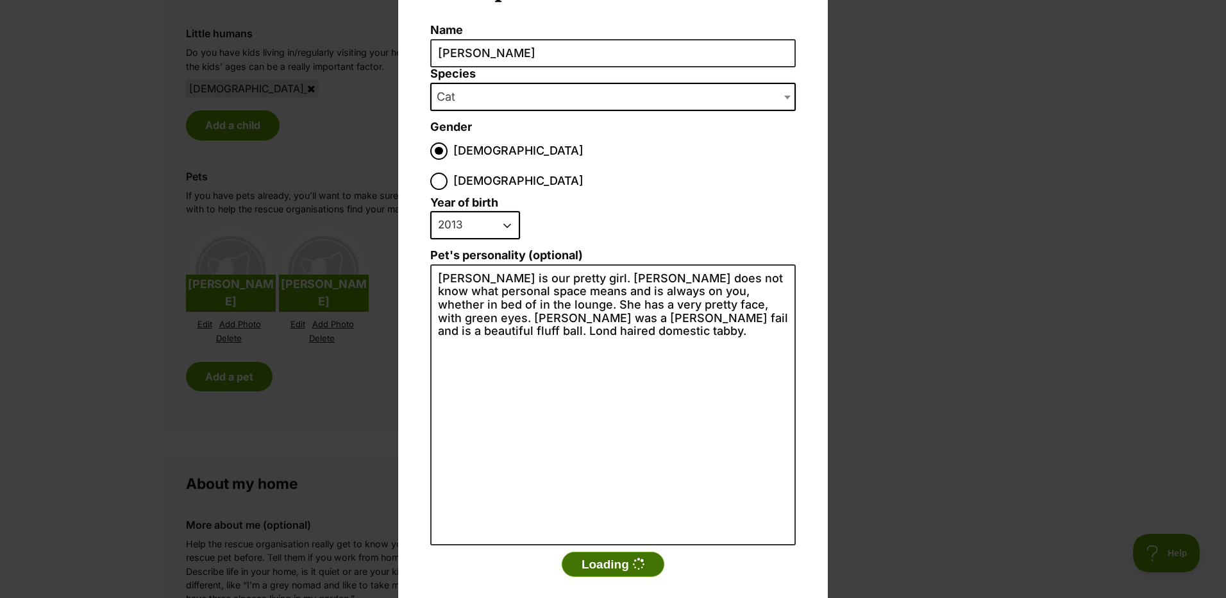
click at [614, 551] on button "Loading" at bounding box center [613, 564] width 103 height 26
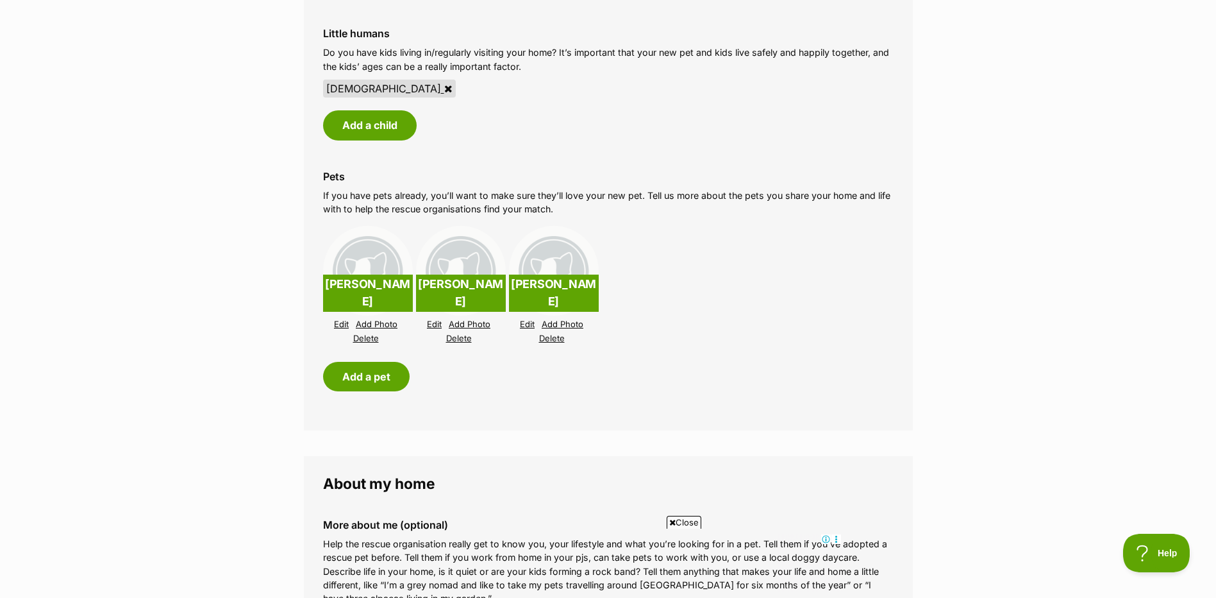
drag, startPoint x: 548, startPoint y: 337, endPoint x: 747, endPoint y: 60, distance: 341.8
click at [548, 337] on link "Delete" at bounding box center [552, 338] width 26 height 10
click at [672, 523] on icon at bounding box center [672, 522] width 6 height 8
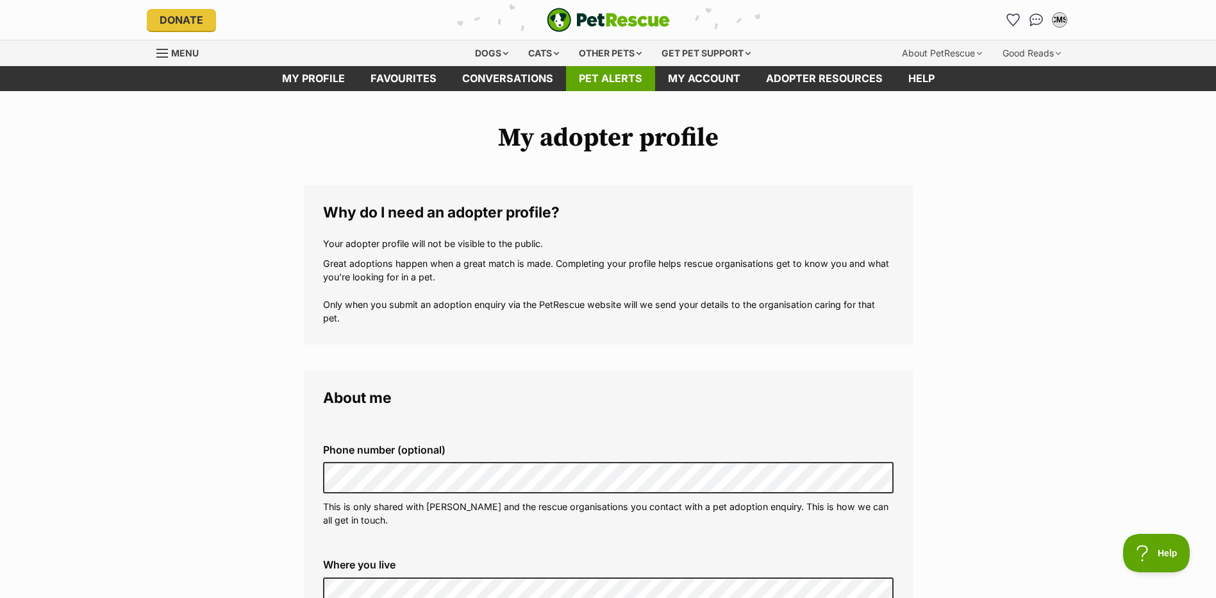
click at [603, 77] on link "Pet alerts" at bounding box center [610, 78] width 89 height 25
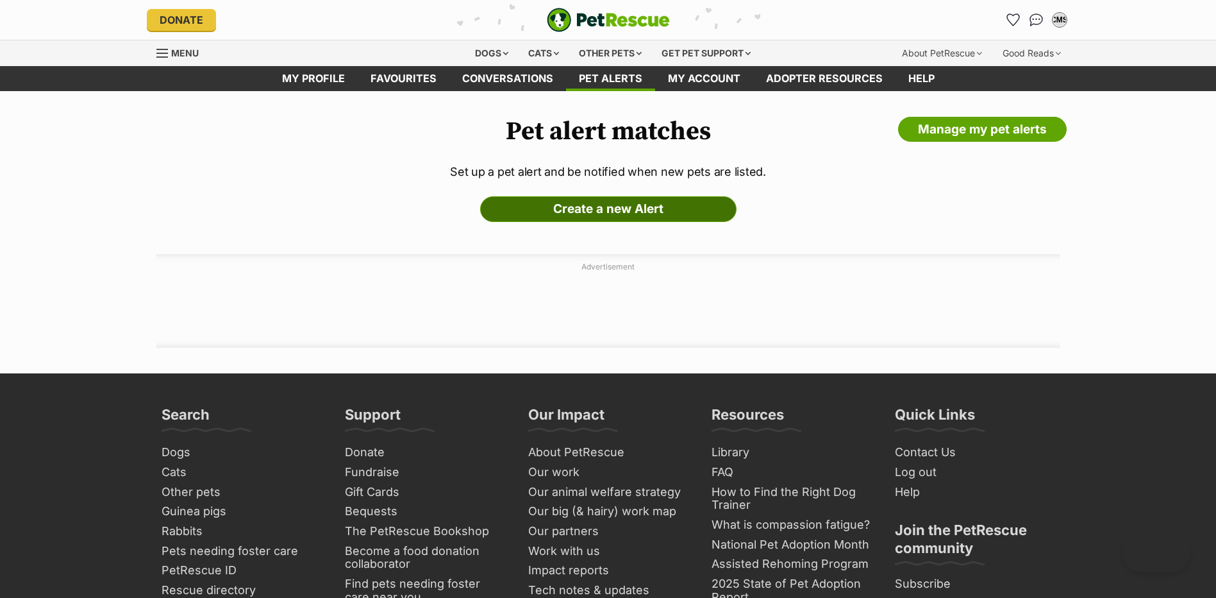
click at [632, 208] on link "Create a new Alert" at bounding box center [608, 209] width 256 height 26
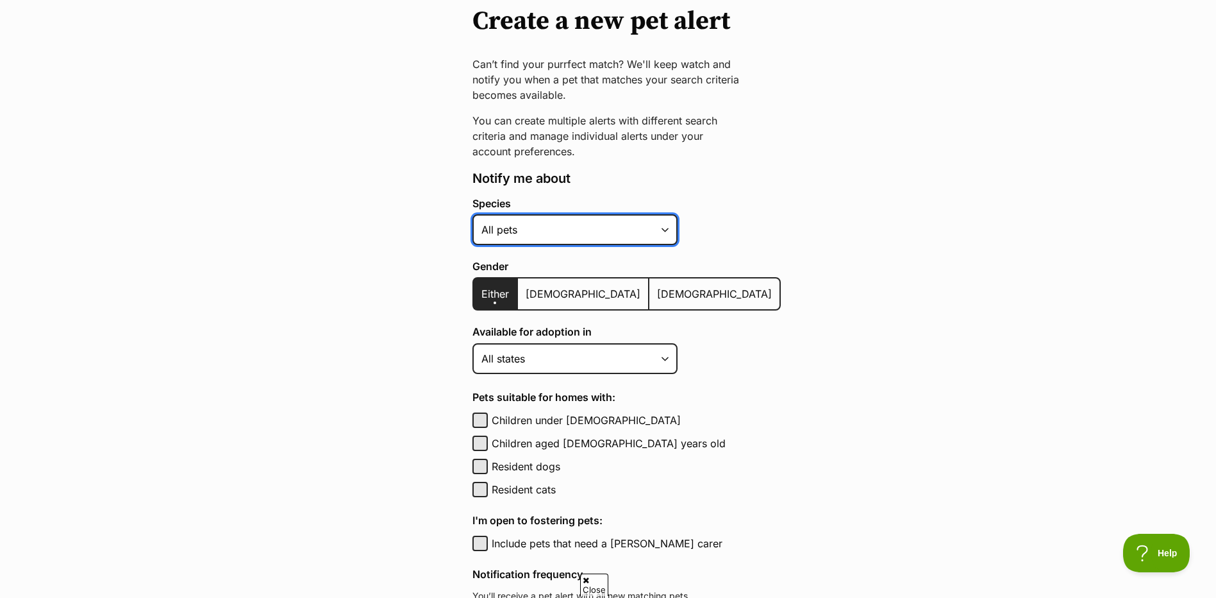
click at [670, 231] on select "Alpaca Bird Cat Chicken Cow Dog Donkey Duck Ferret Fish Goat Goose Guinea Fowl …" at bounding box center [575, 229] width 205 height 31
select select "1"
click at [473, 214] on select "Alpaca Bird Cat Chicken Cow Dog Donkey Duck Ferret Fish Goat Goose Guinea Fowl …" at bounding box center [575, 229] width 205 height 31
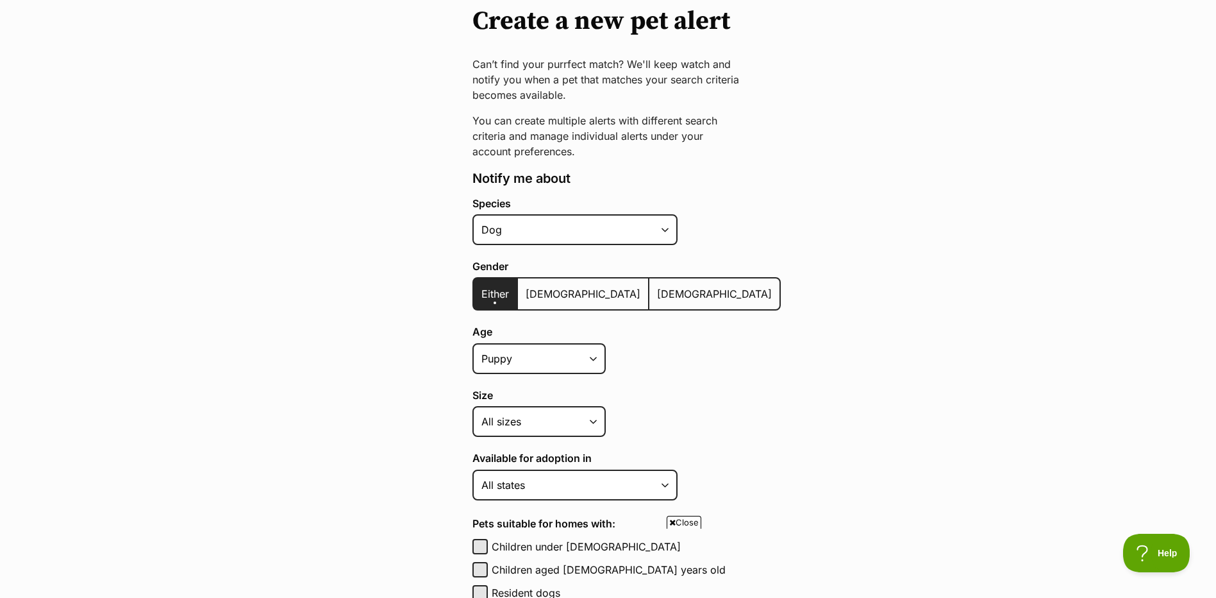
click at [657, 294] on span "[DEMOGRAPHIC_DATA]" at bounding box center [714, 293] width 115 height 13
click at [656, 286] on input "[DEMOGRAPHIC_DATA]" at bounding box center [656, 285] width 0 height 1
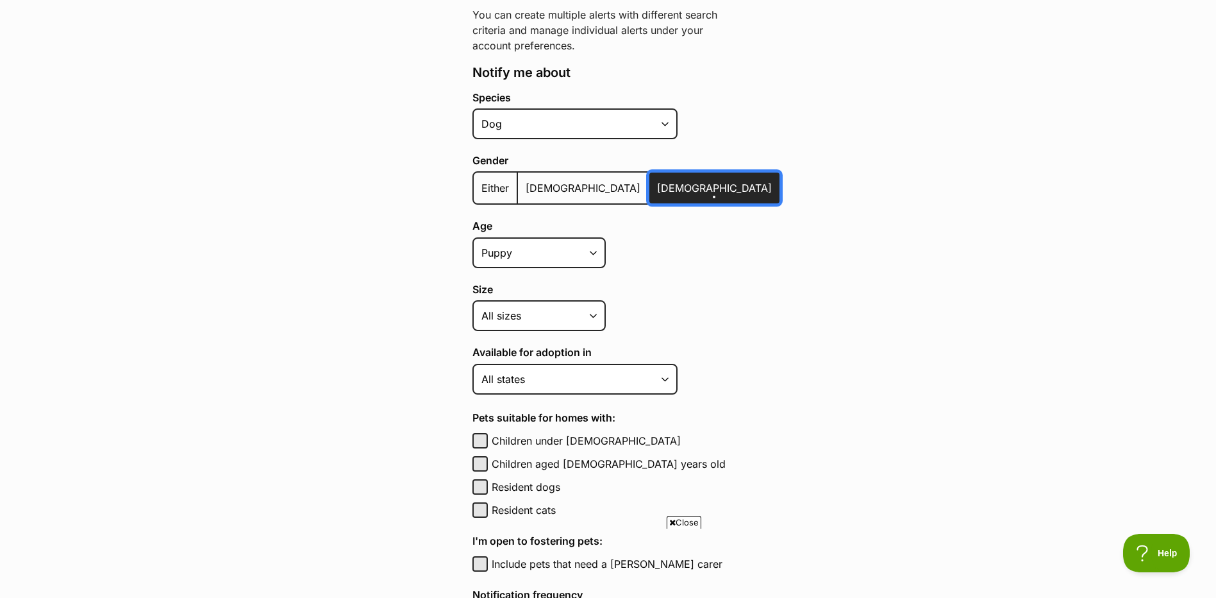
scroll to position [256, 0]
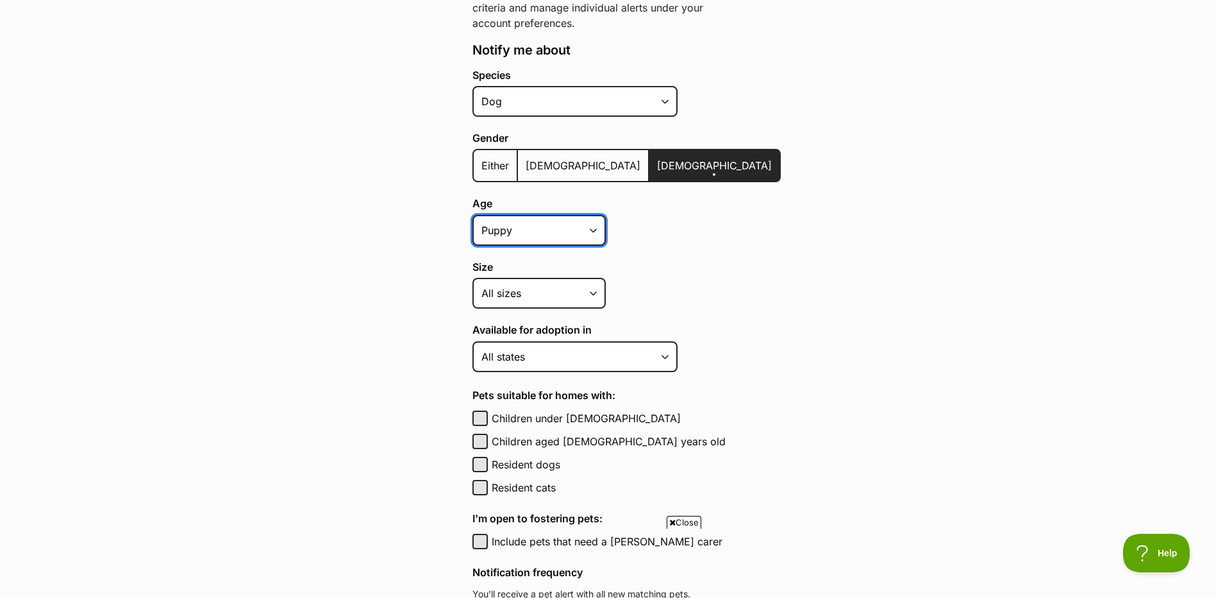
click at [595, 231] on select "Puppy Adult Senior All ages" at bounding box center [539, 230] width 133 height 31
select select
click at [473, 215] on select "Puppy Adult Senior All ages" at bounding box center [539, 230] width 133 height 31
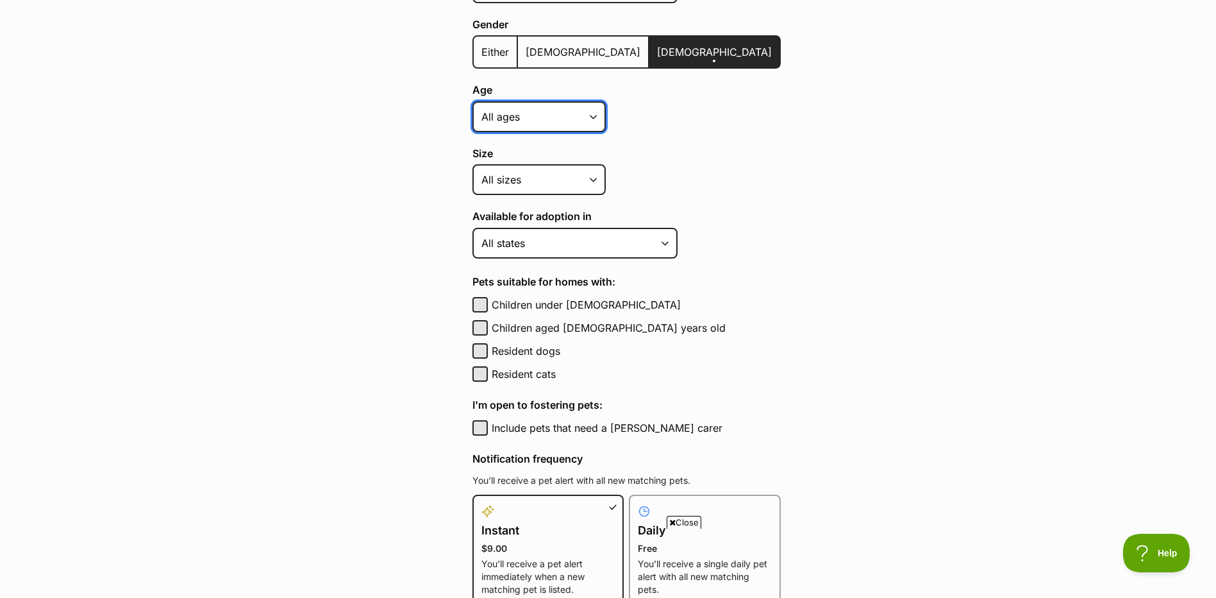
scroll to position [385, 0]
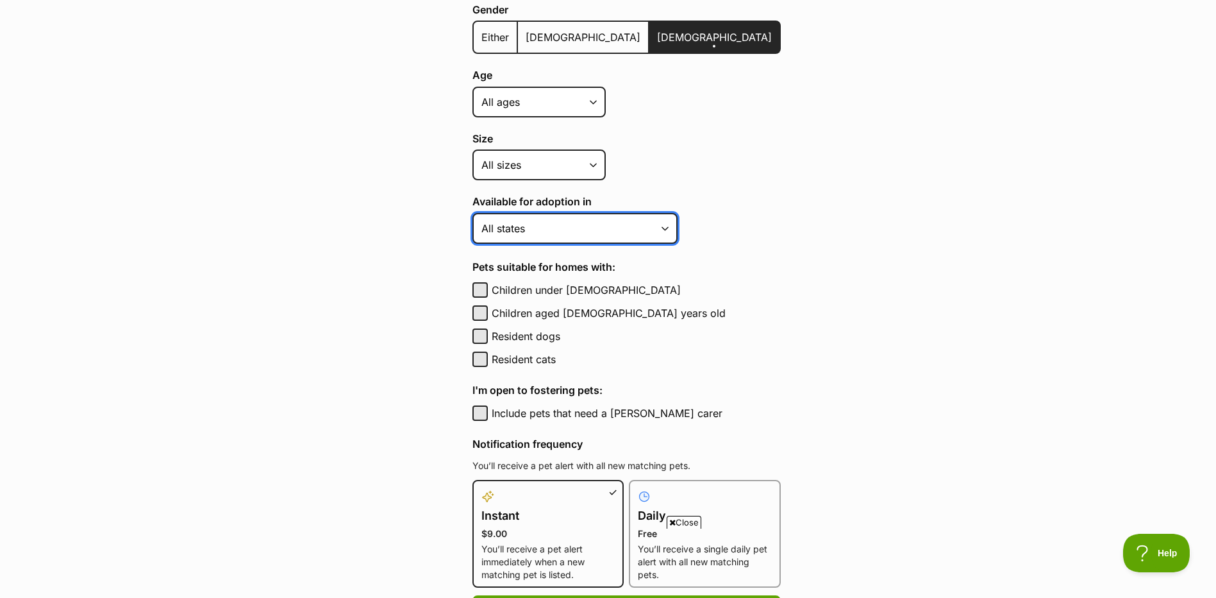
click at [667, 230] on select "Australian Capital Territory New South Wales Northern Territory Queensland Sout…" at bounding box center [575, 228] width 205 height 31
select select "2"
click at [473, 213] on select "Australian Capital Territory New South Wales Northern Territory Queensland Sout…" at bounding box center [575, 228] width 205 height 31
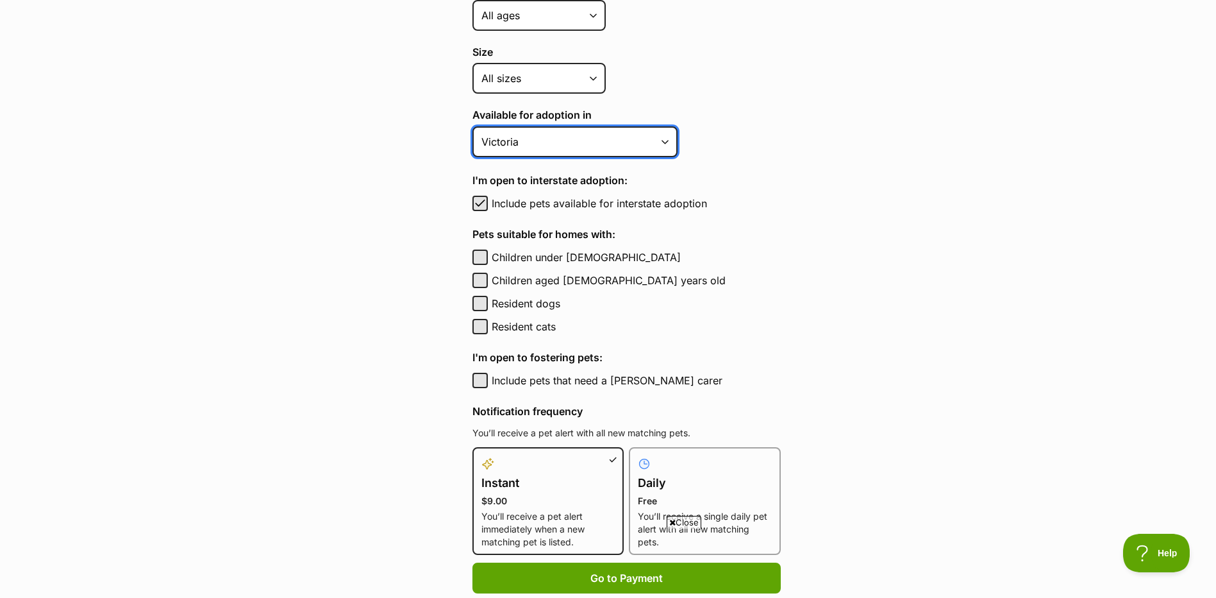
scroll to position [513, 0]
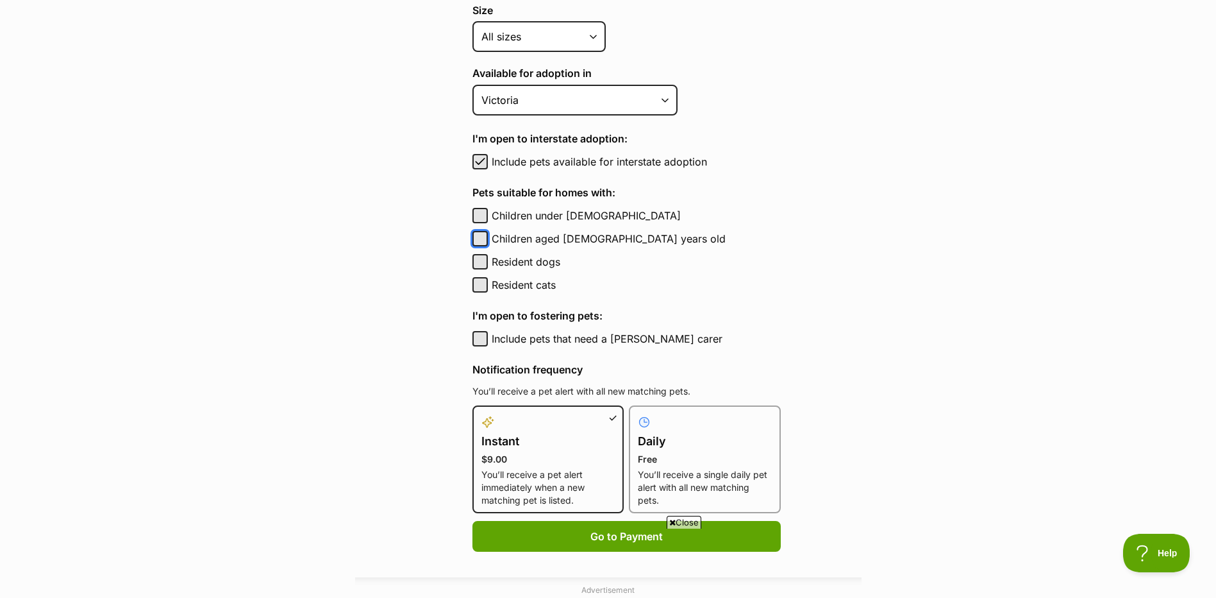
click at [486, 240] on button "Children aged 6 to 12 years old" at bounding box center [480, 238] width 15 height 15
checkbox input "true"
click at [483, 289] on button "Resident cats" at bounding box center [480, 284] width 15 height 15
checkbox input "true"
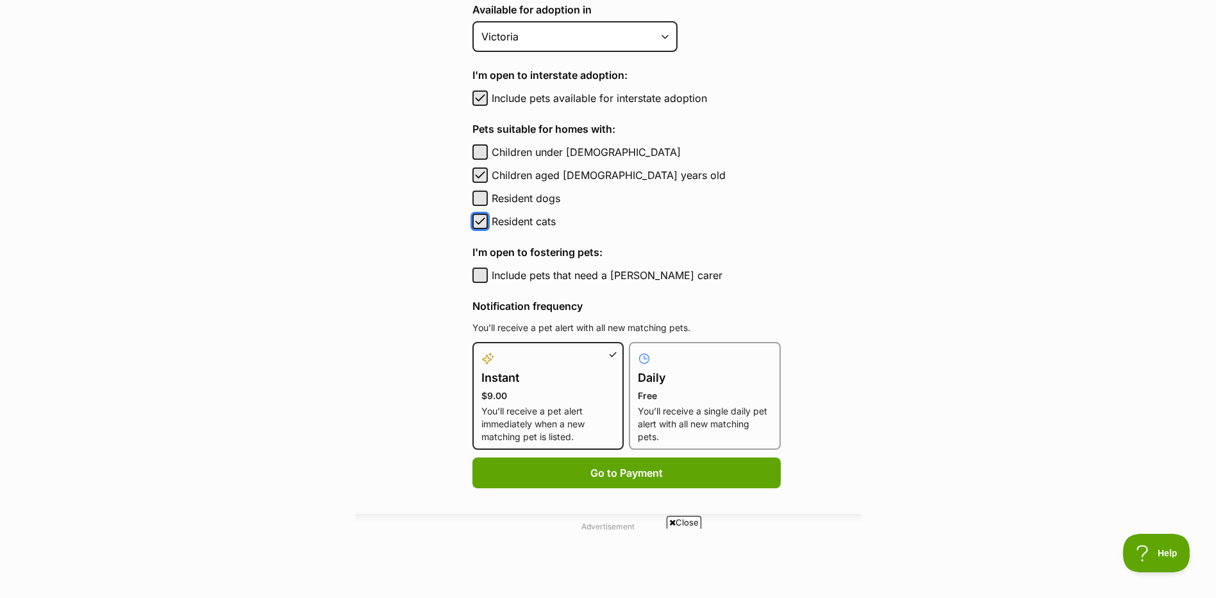
scroll to position [577, 0]
click at [480, 272] on button "Include pets that need a foster carer" at bounding box center [480, 274] width 15 height 15
checkbox input "true"
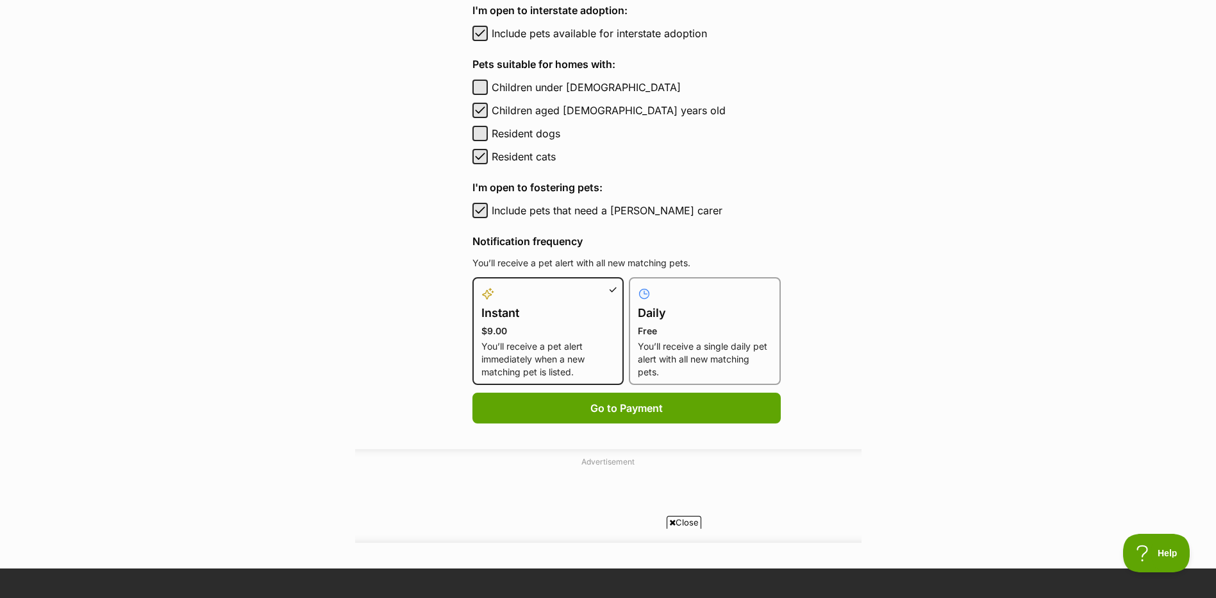
click at [710, 311] on h4 "Daily" at bounding box center [705, 313] width 134 height 18
click at [637, 285] on input "Daily Free You’ll receive a single daily pet alert with all new matching pets." at bounding box center [637, 285] width 1 height 1
radio input "true"
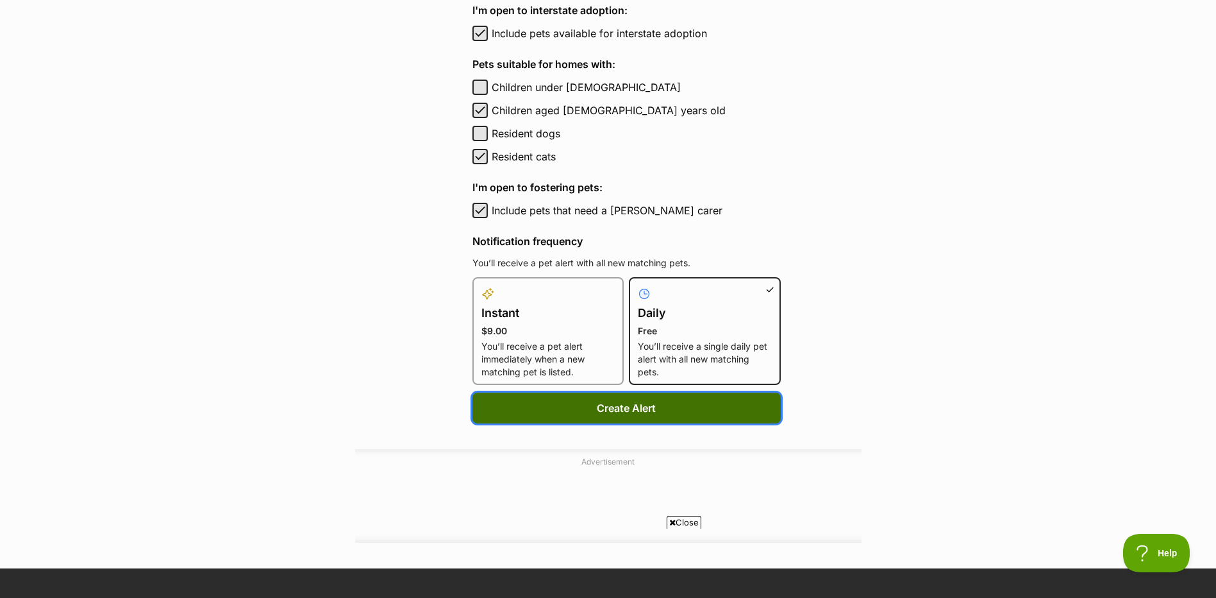
click at [603, 410] on button "Create Alert" at bounding box center [627, 407] width 308 height 31
